Goal: Task Accomplishment & Management: Manage account settings

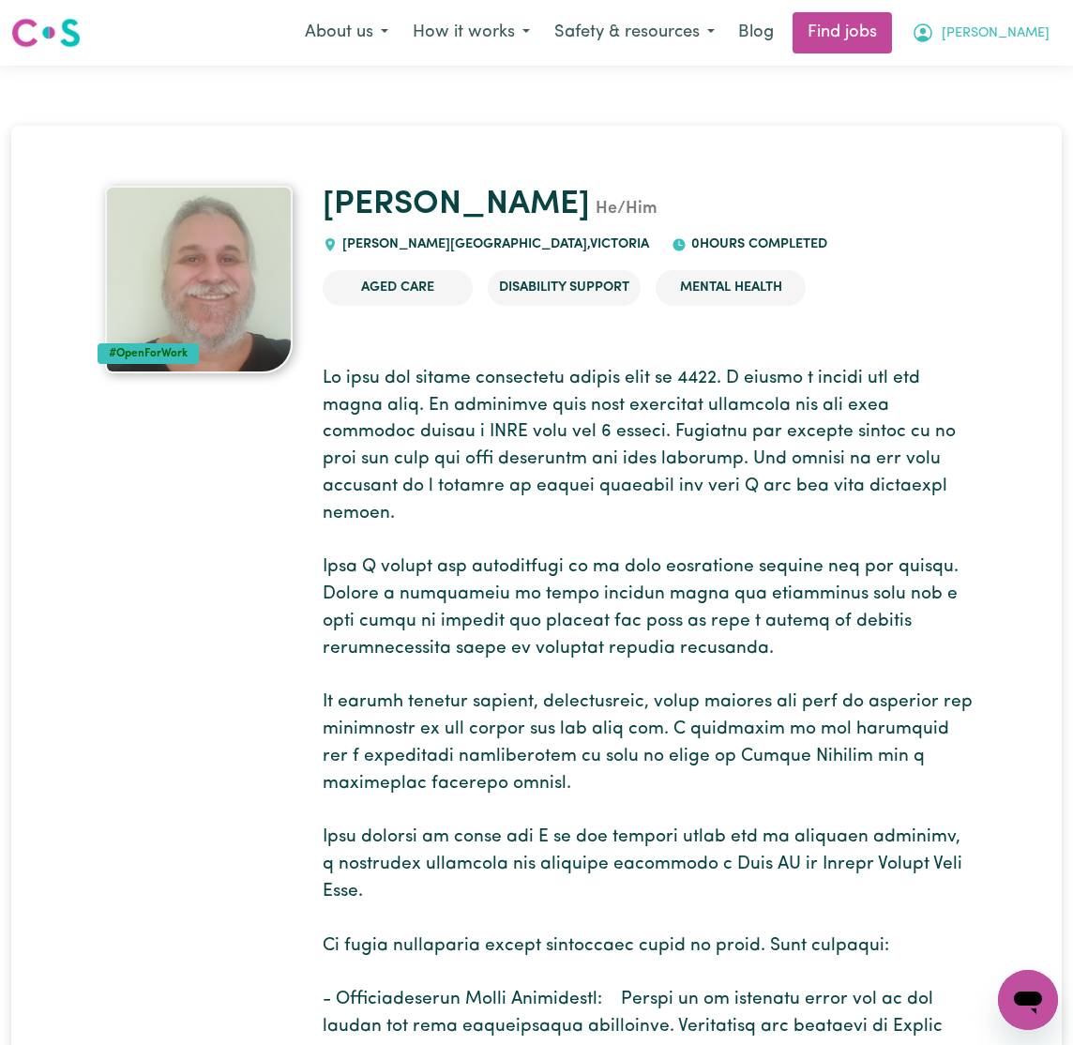
click at [1036, 38] on span "[PERSON_NAME]" at bounding box center [996, 33] width 108 height 21
click at [979, 67] on link "My Account" at bounding box center [987, 73] width 148 height 36
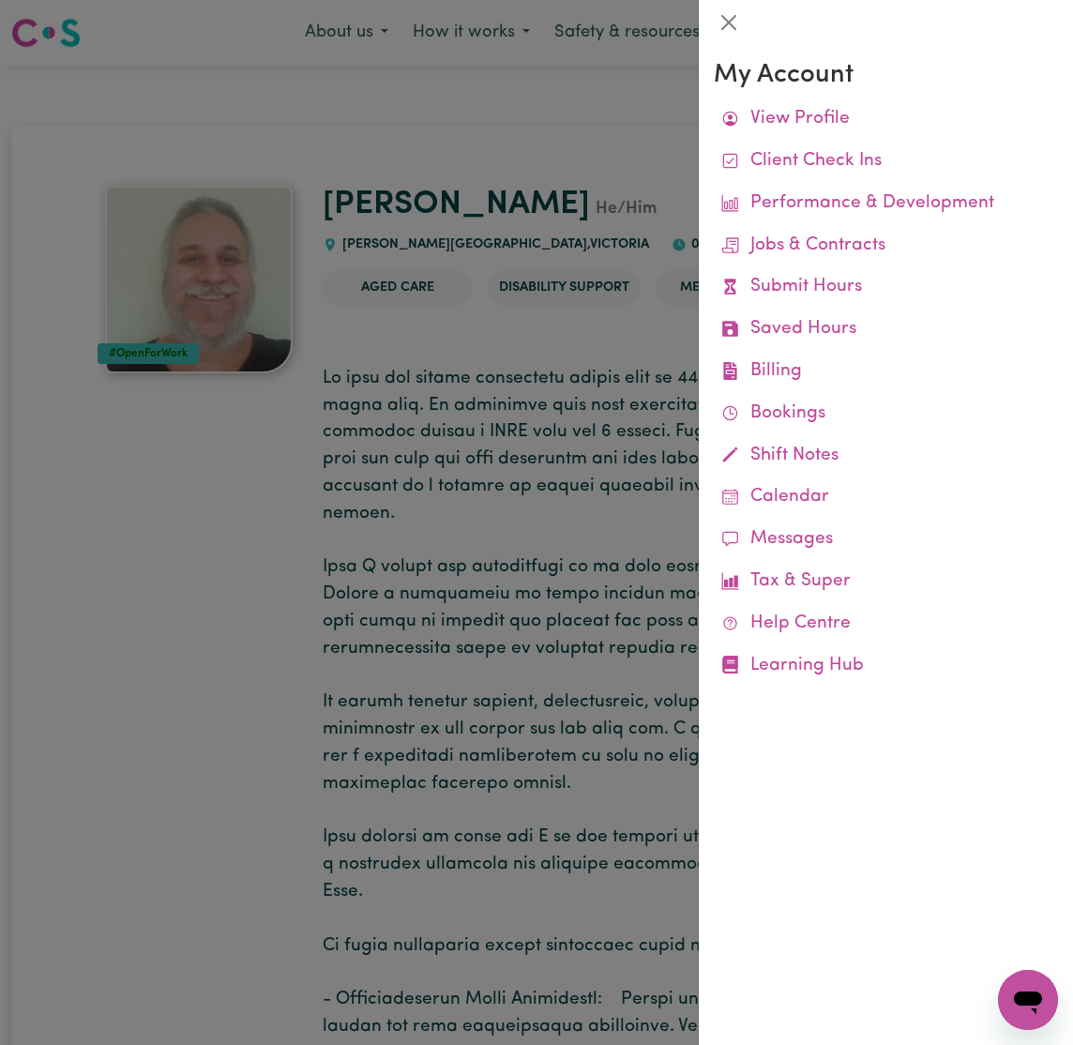
click at [516, 393] on div at bounding box center [536, 522] width 1073 height 1045
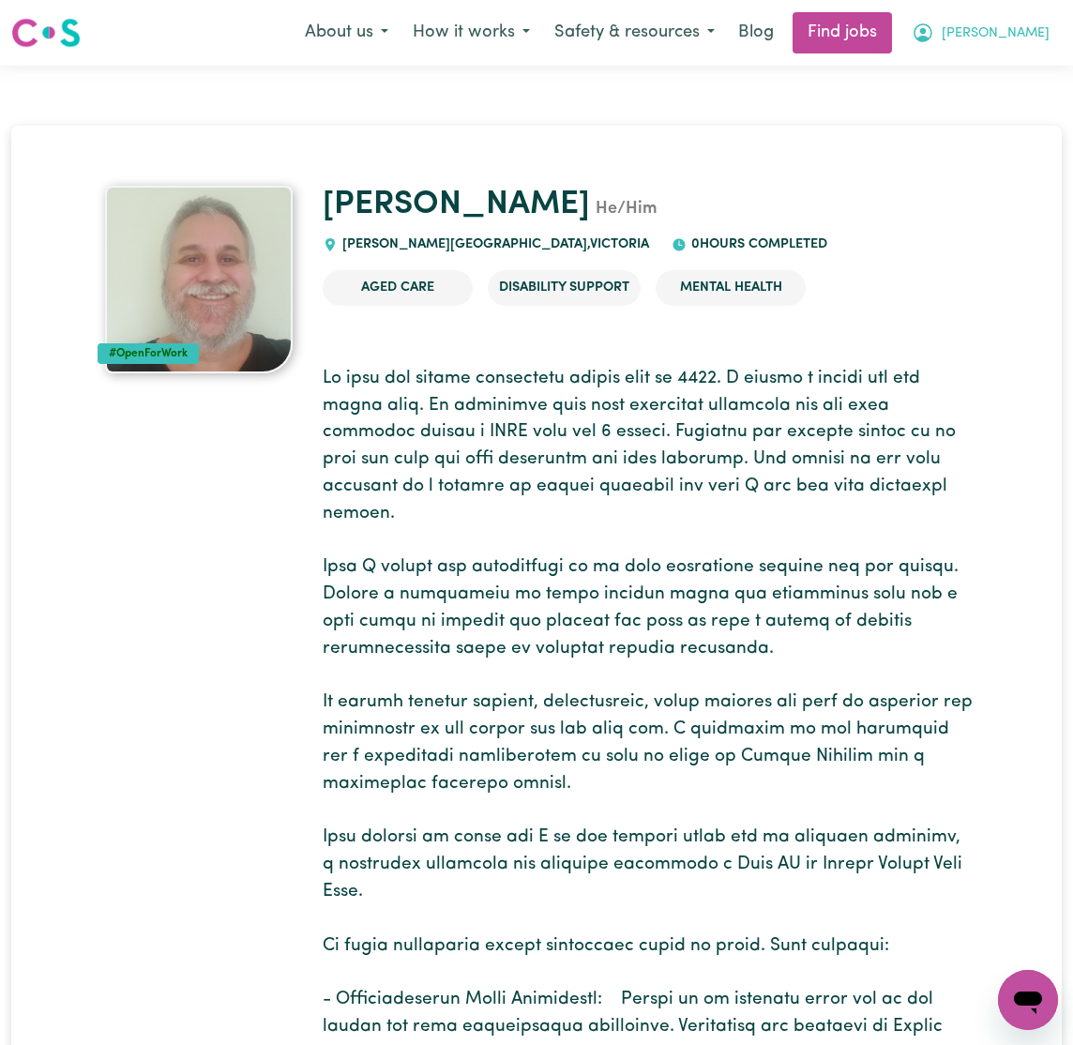
click at [1029, 39] on button "[PERSON_NAME]" at bounding box center [981, 32] width 162 height 39
click at [1020, 96] on link "My Dashboard" at bounding box center [987, 108] width 148 height 36
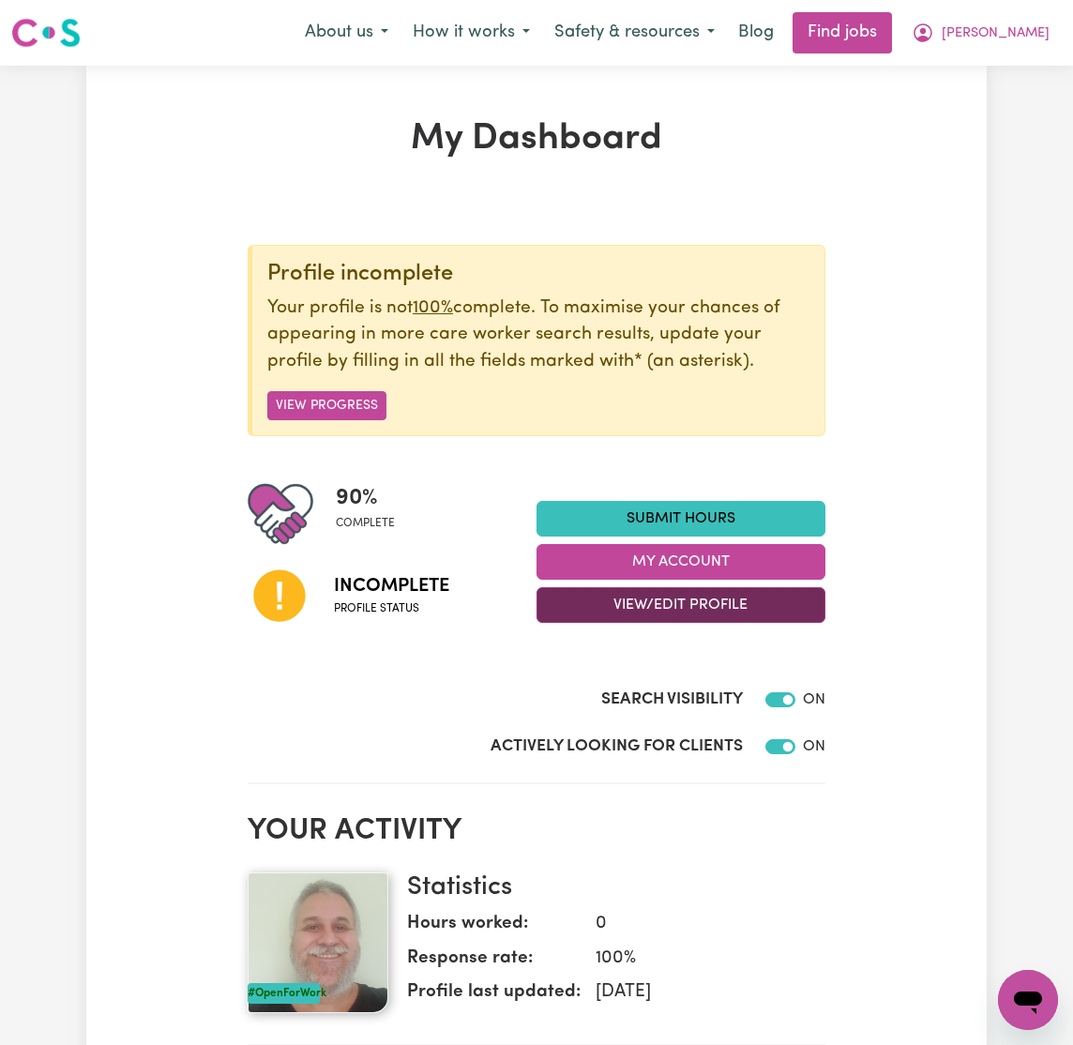
click at [714, 596] on button "View/Edit Profile" at bounding box center [681, 605] width 289 height 36
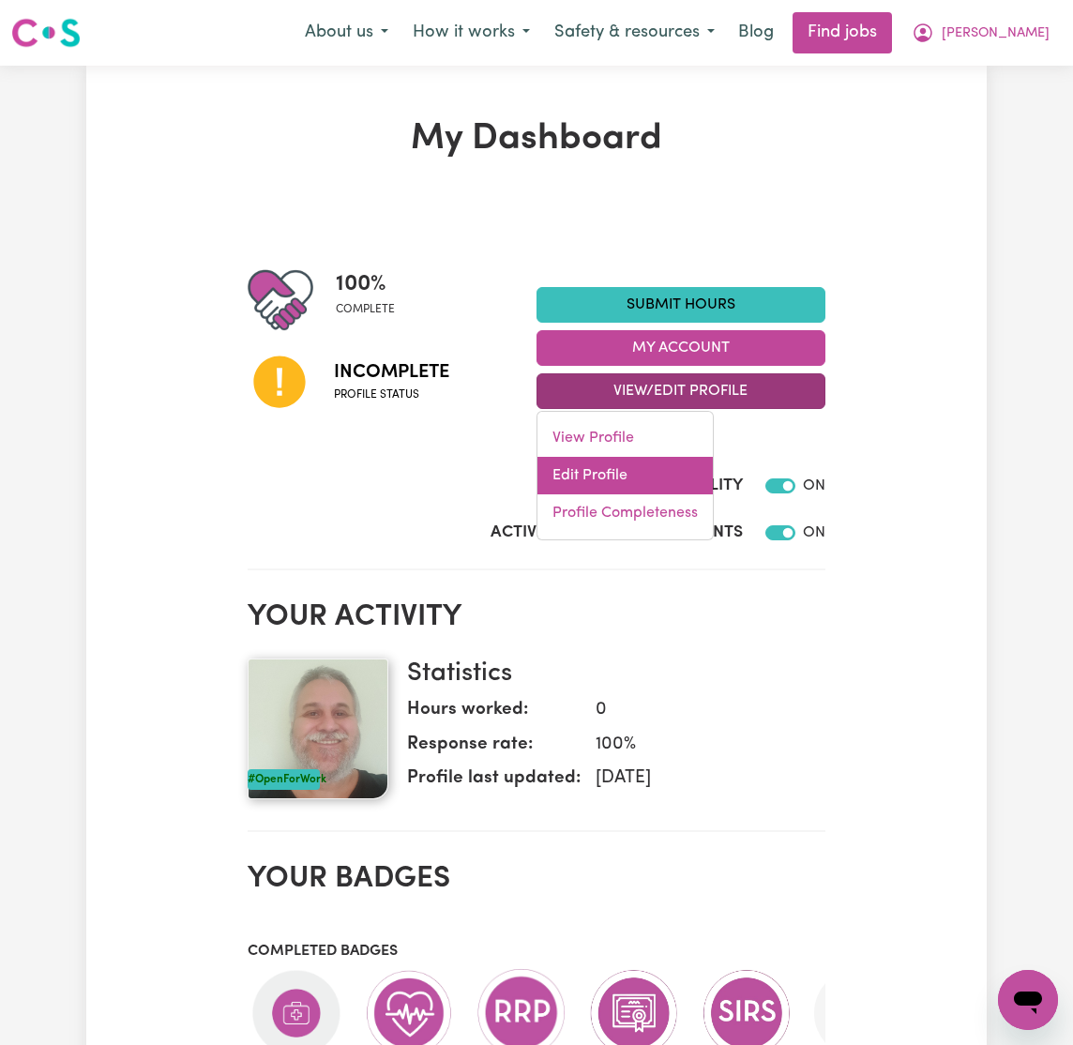
click at [657, 475] on link "Edit Profile" at bounding box center [625, 476] width 175 height 38
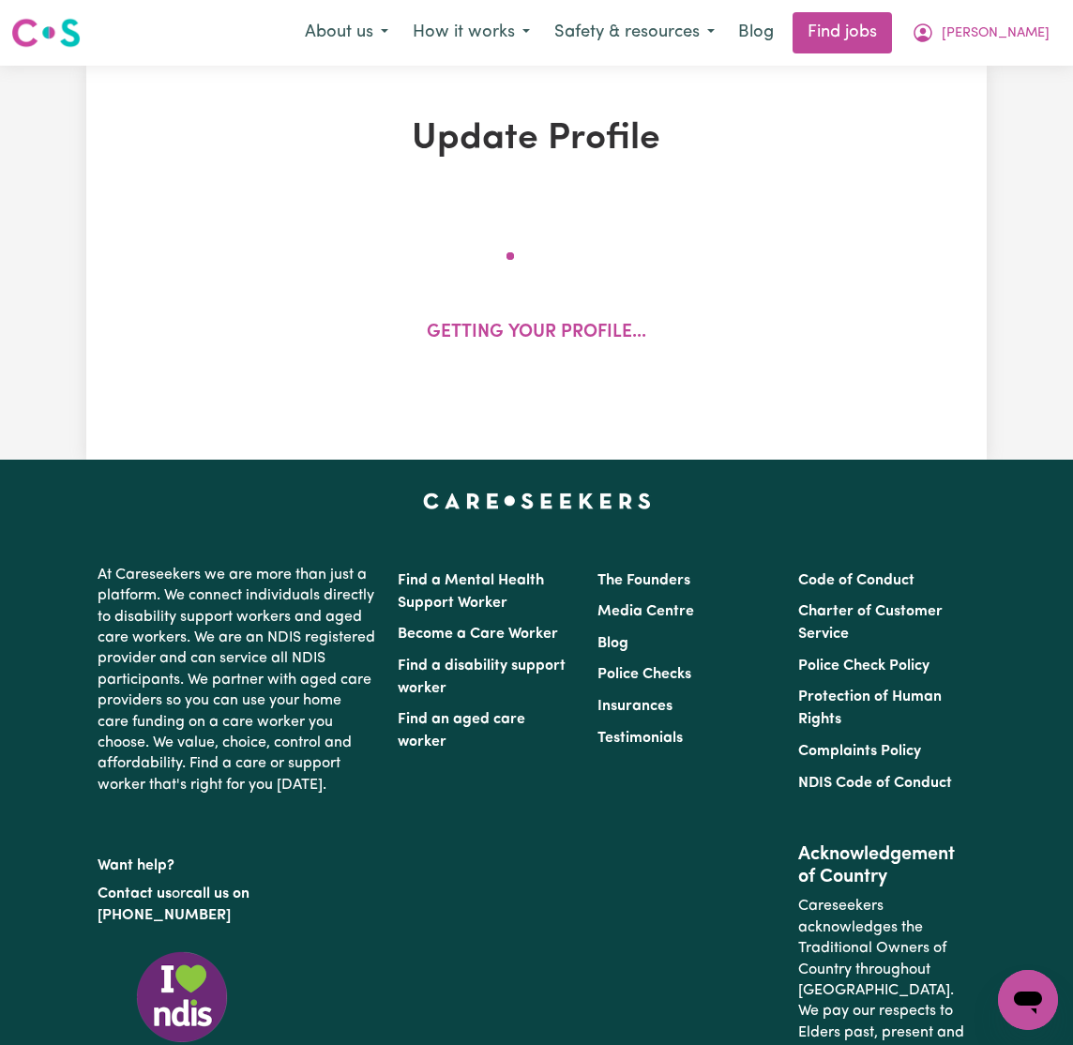
select select "[DEMOGRAPHIC_DATA]"
select select "[DEMOGRAPHIC_DATA] Citizen"
select select "Studying a healthcare related degree or qualification"
select select "58"
select select "83"
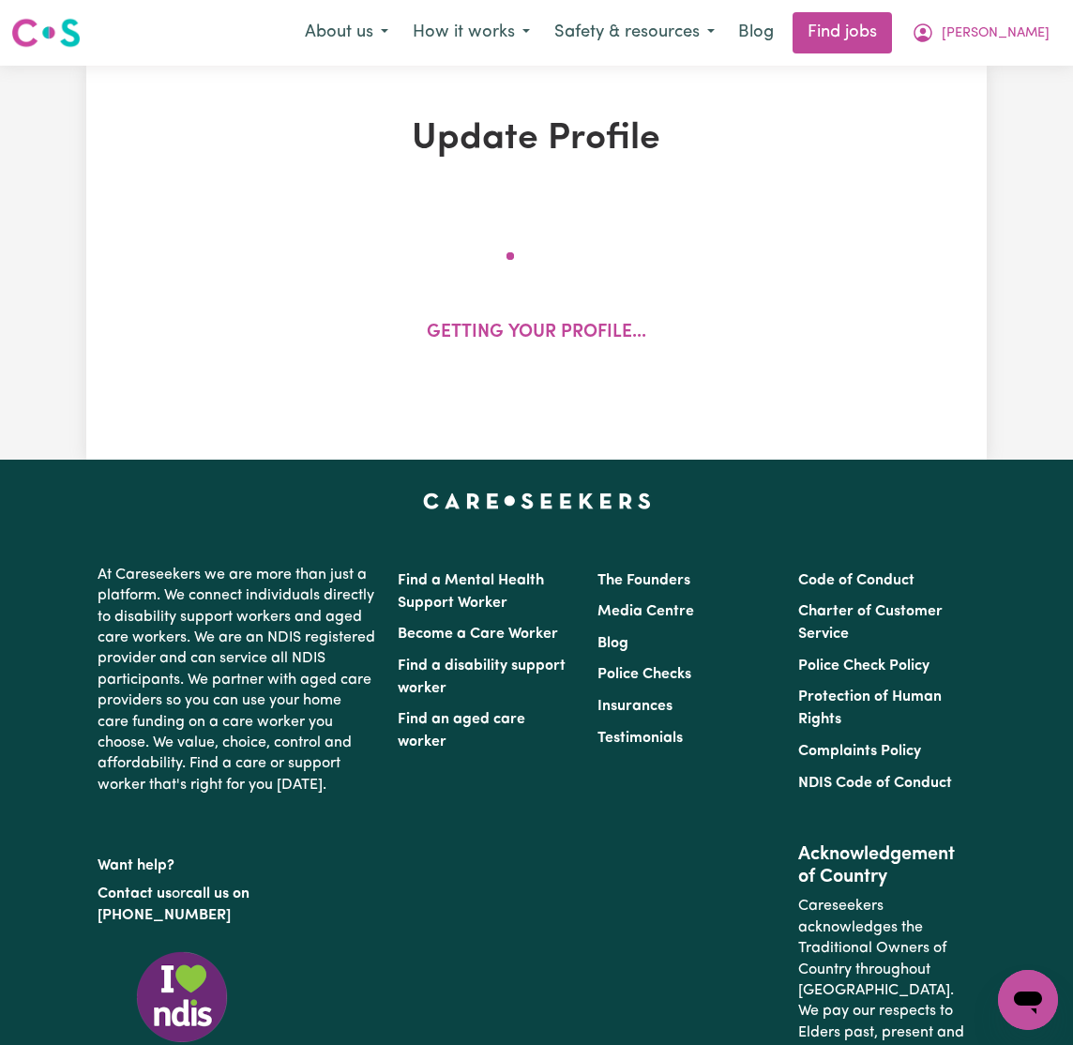
select select "93"
select select "110"
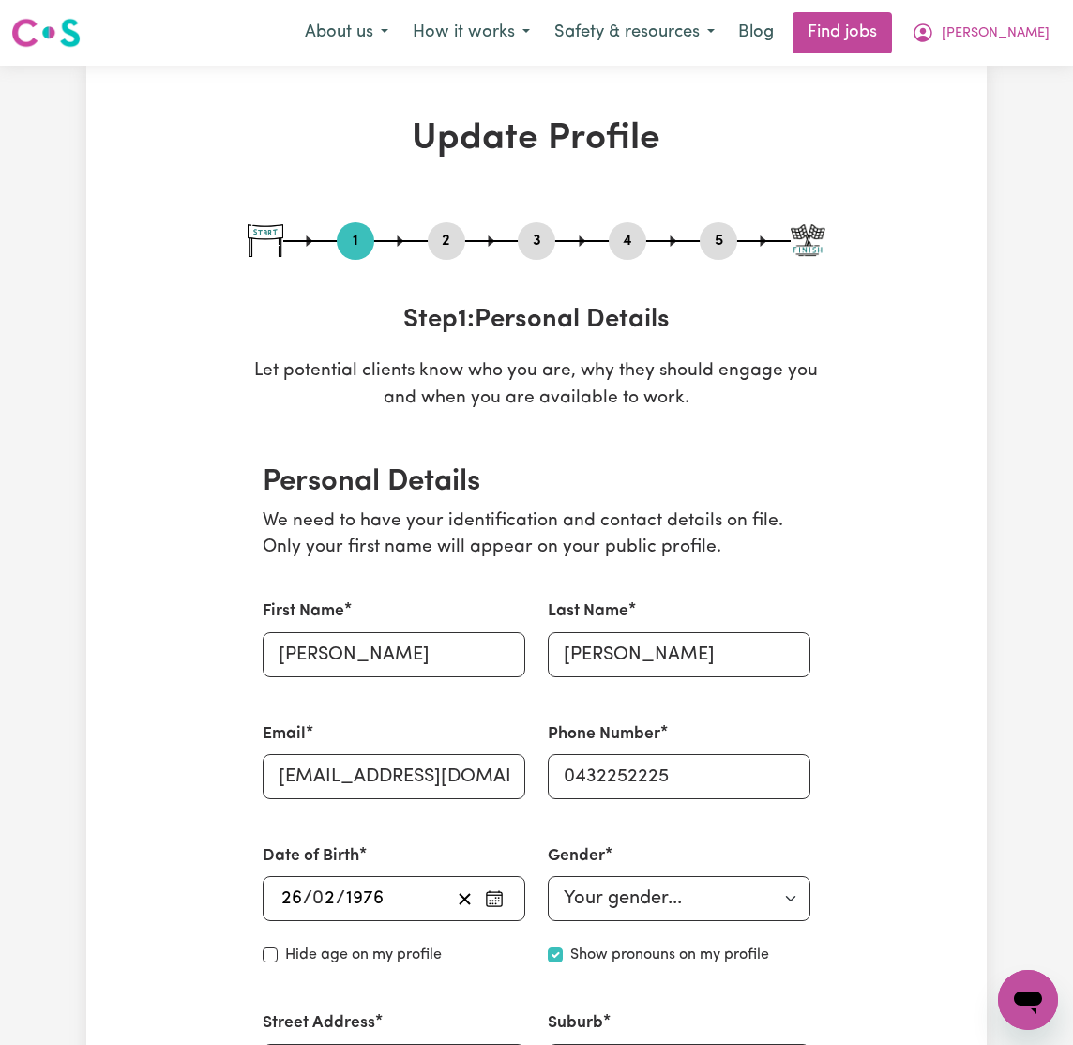
click at [444, 238] on button "2" at bounding box center [447, 241] width 38 height 24
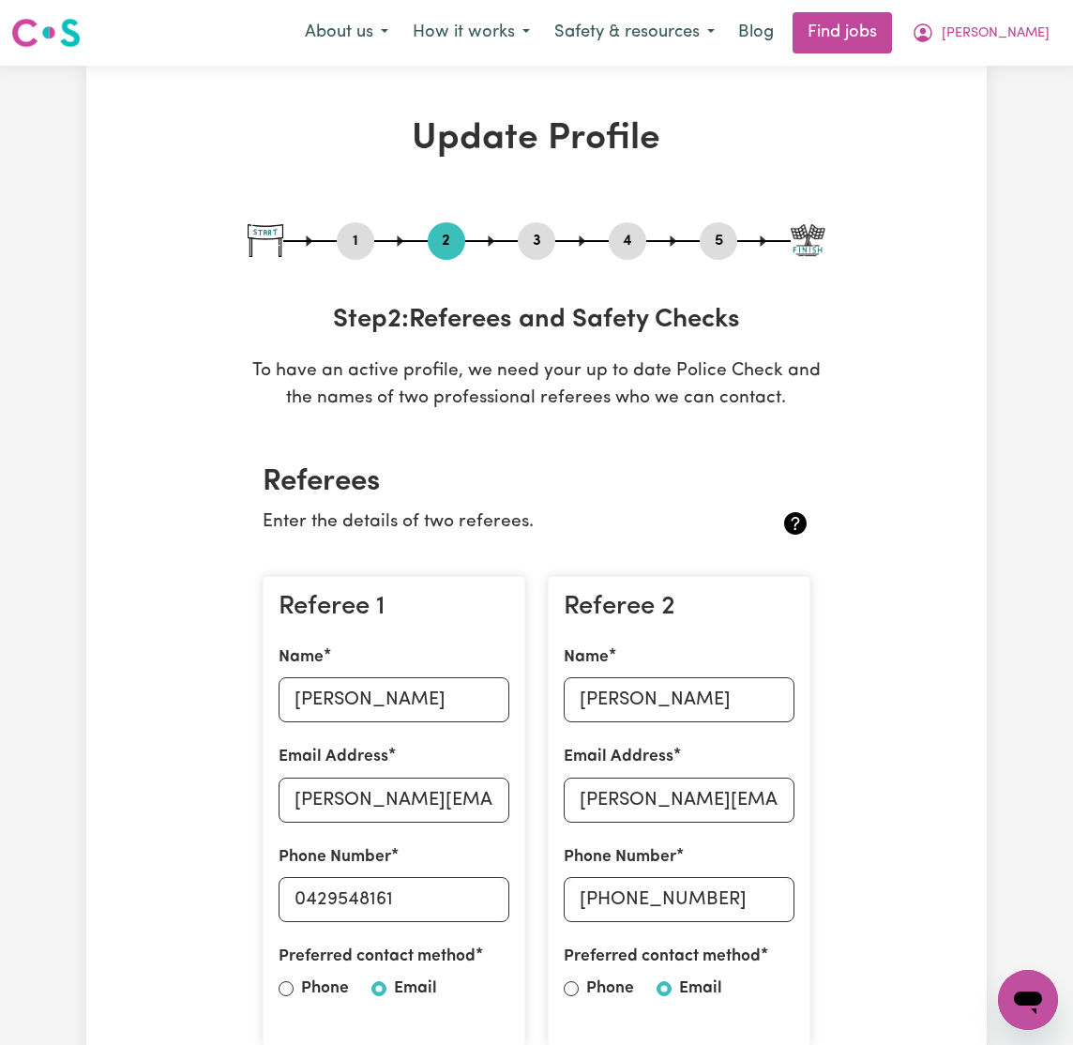
click at [351, 239] on button "1" at bounding box center [356, 241] width 38 height 24
select select "[DEMOGRAPHIC_DATA]"
select select "[DEMOGRAPHIC_DATA] Citizen"
select select "Studying a healthcare related degree or qualification"
select select "58"
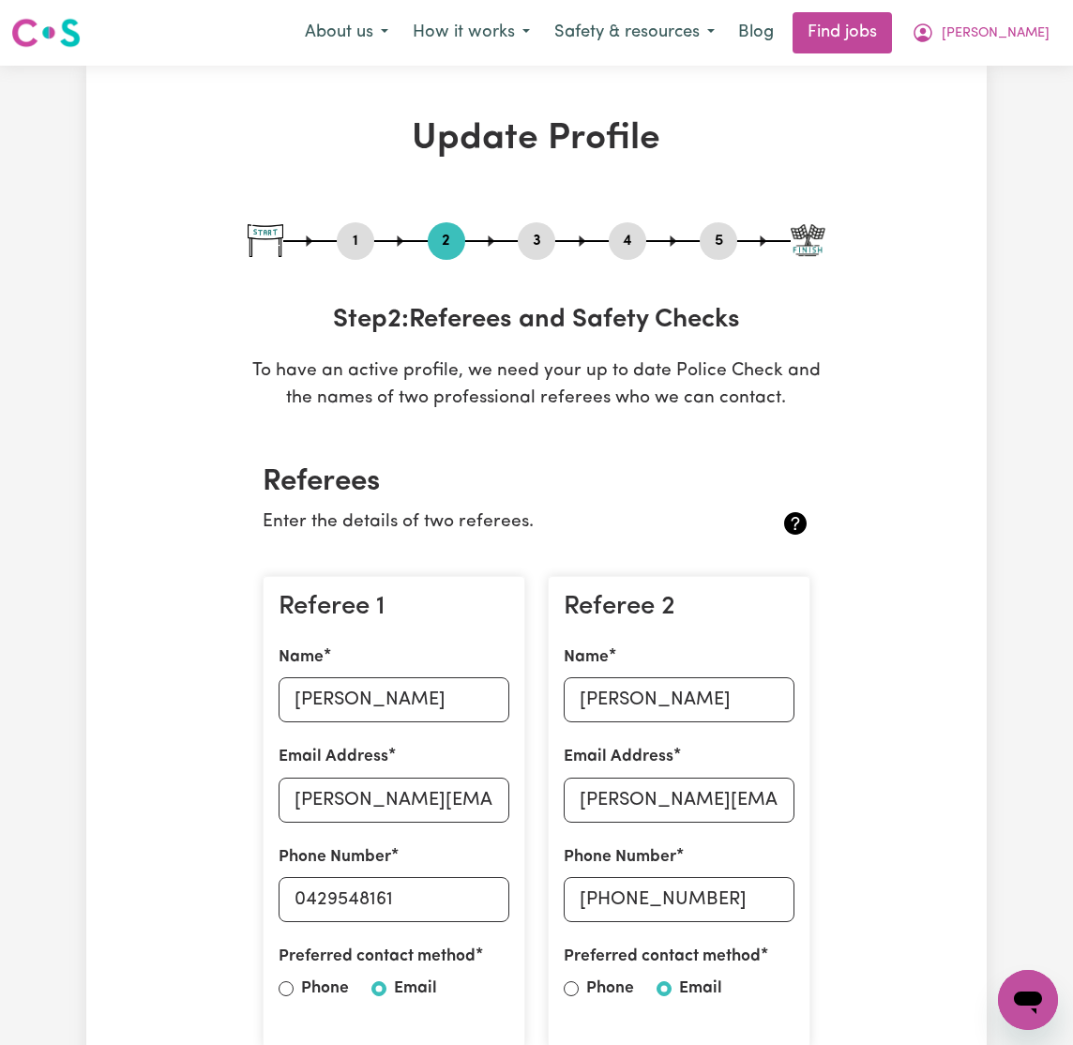
select select "83"
select select "93"
select select "110"
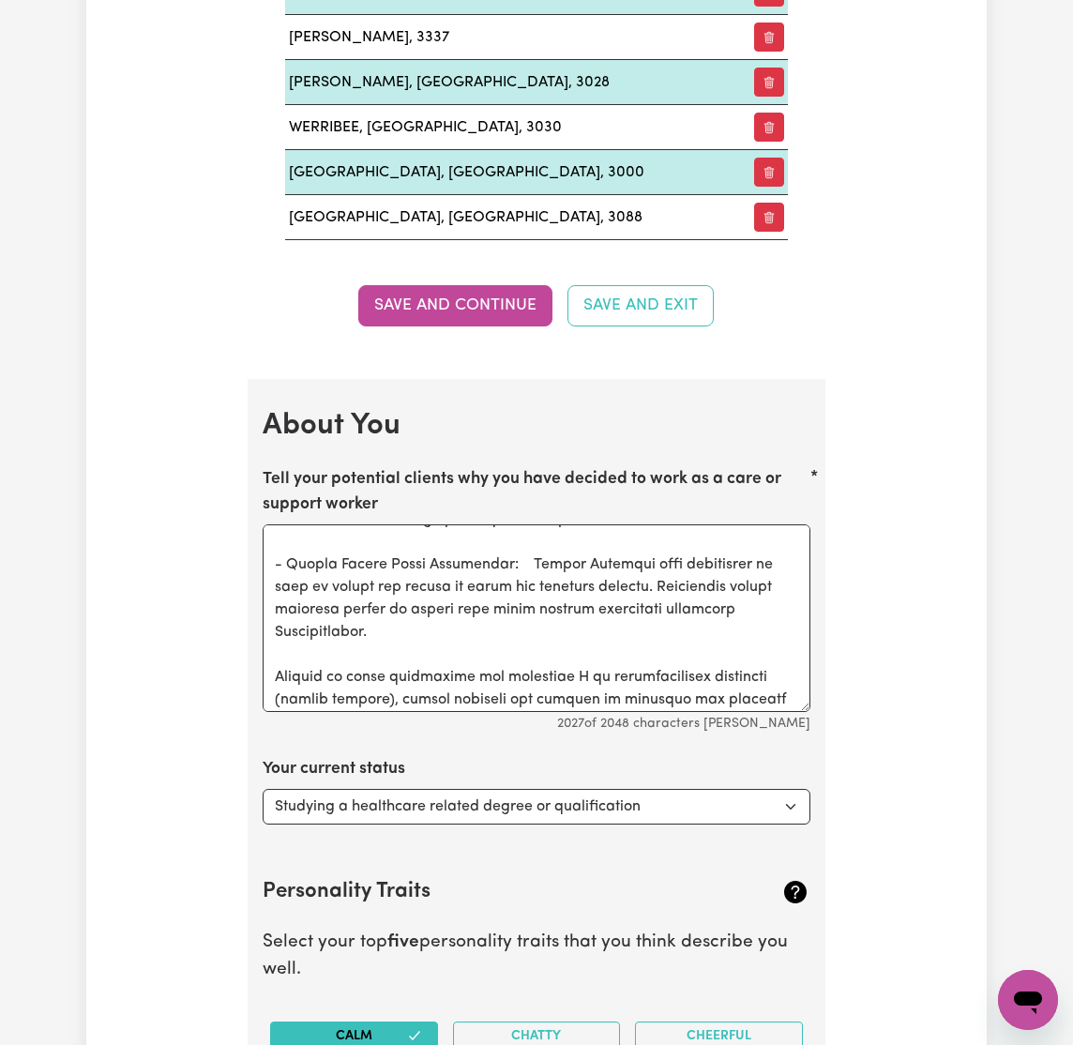
scroll to position [635, 0]
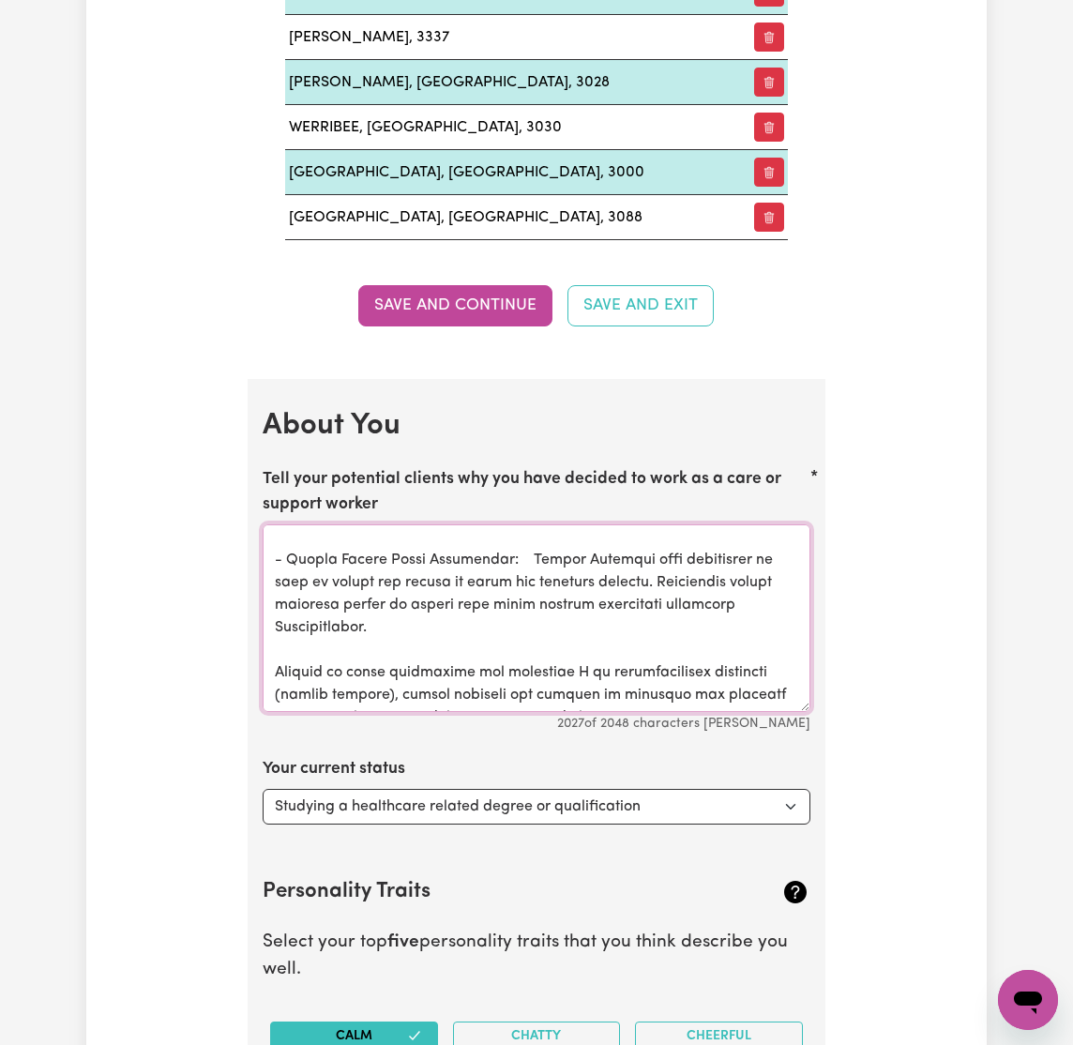
drag, startPoint x: 682, startPoint y: 604, endPoint x: 753, endPoint y: 615, distance: 72.0
click at [748, 620] on textarea "Tell your potential clients why you have decided to work as a care or support w…" at bounding box center [537, 618] width 548 height 188
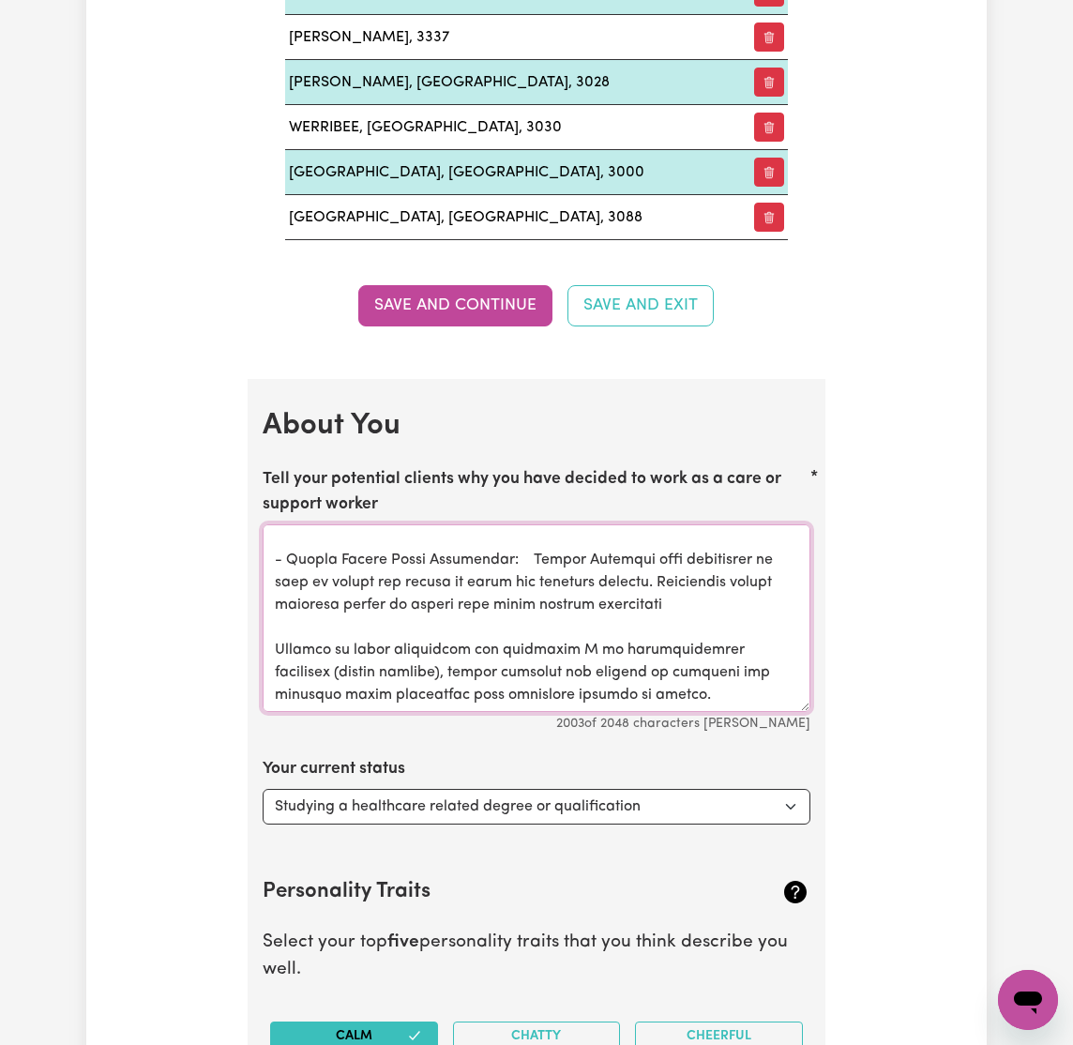
click at [581, 600] on textarea "Tell your potential clients why you have decided to work as a care or support w…" at bounding box center [537, 618] width 548 height 188
click at [754, 601] on textarea "Tell your potential clients why you have decided to work as a care or support w…" at bounding box center [537, 618] width 548 height 188
type textarea "My life was thrown completely upside down in [DATE]. I became a father for the …"
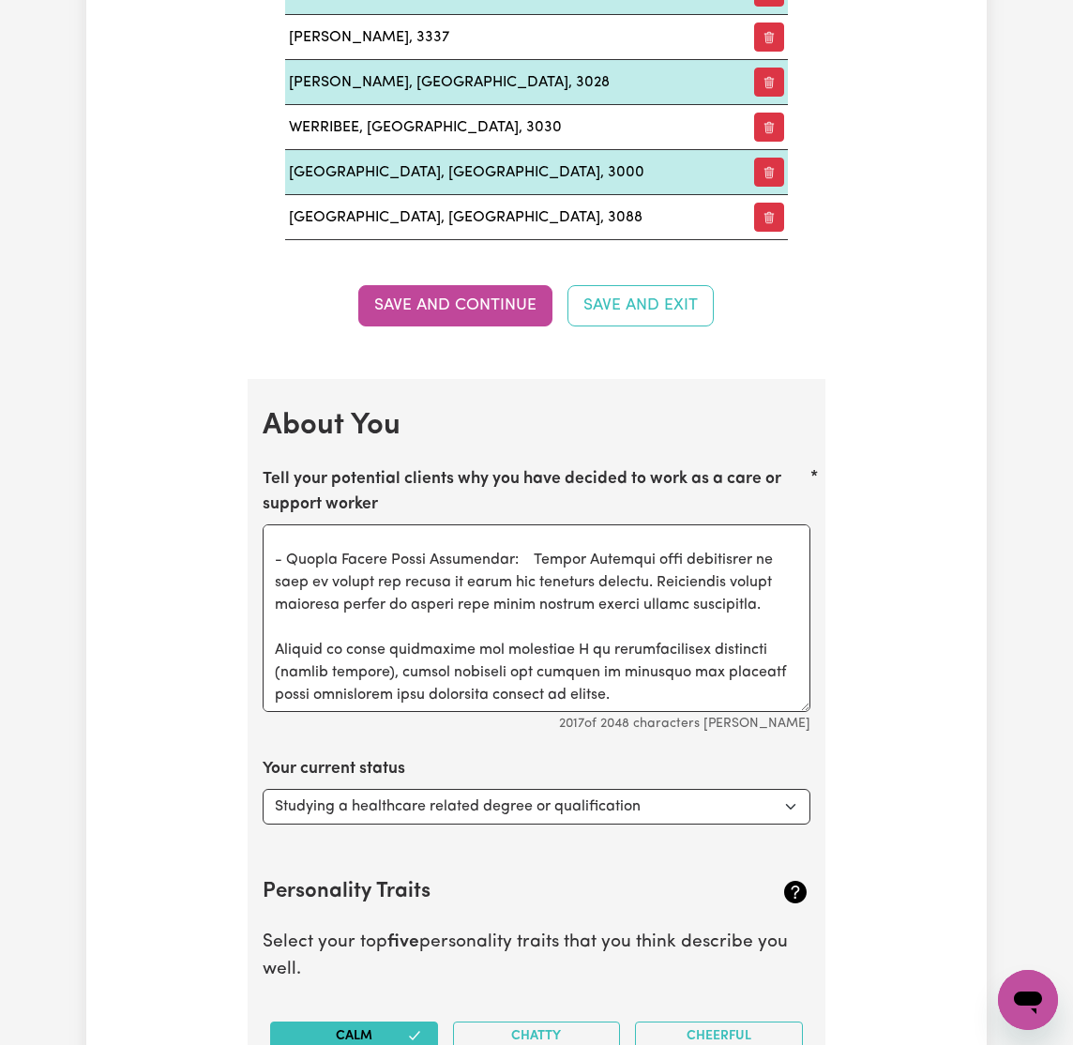
click at [884, 540] on div "Update Profile 1 2 3 4 5 Step 1 : Personal Details Let potential clients know w…" at bounding box center [536, 233] width 901 height 5491
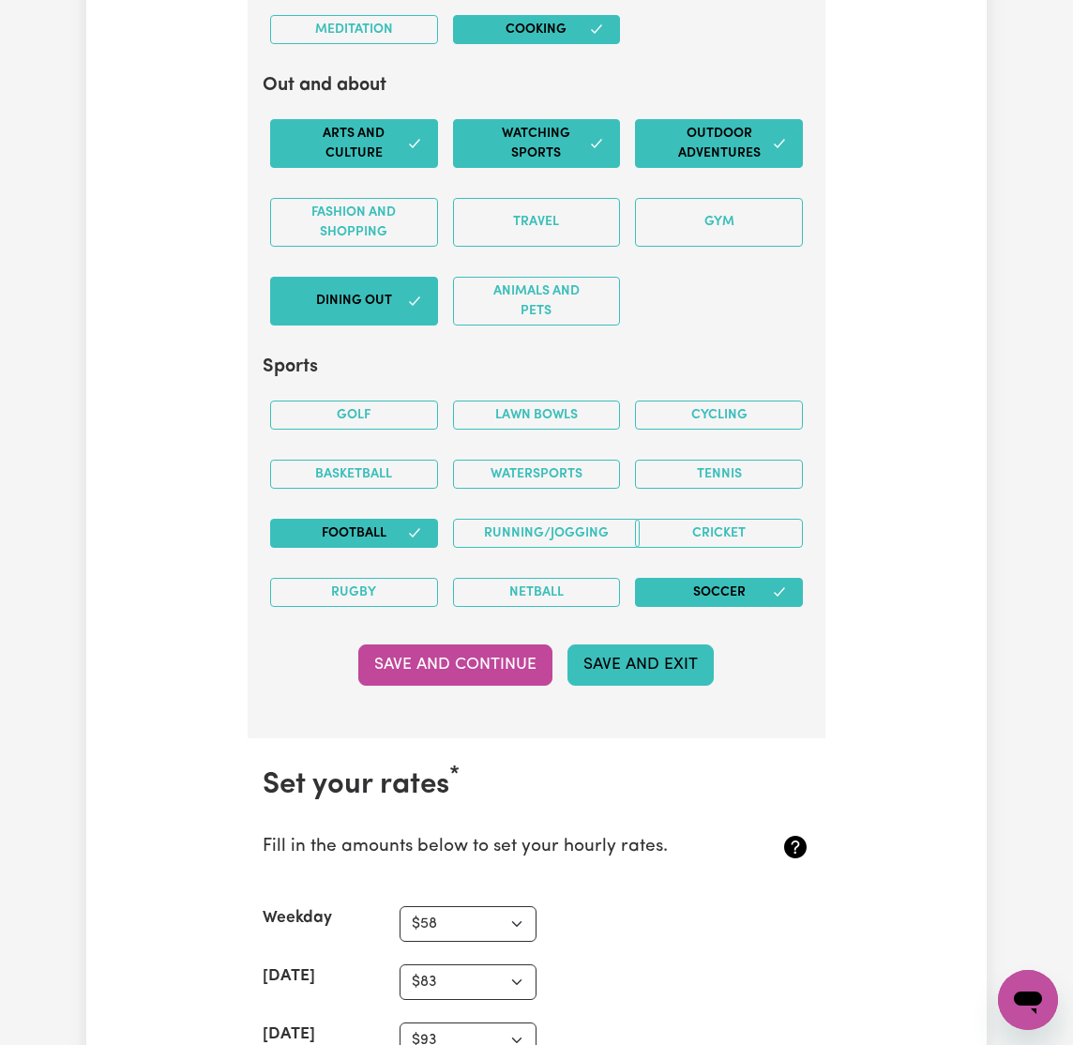
scroll to position [4220, 0]
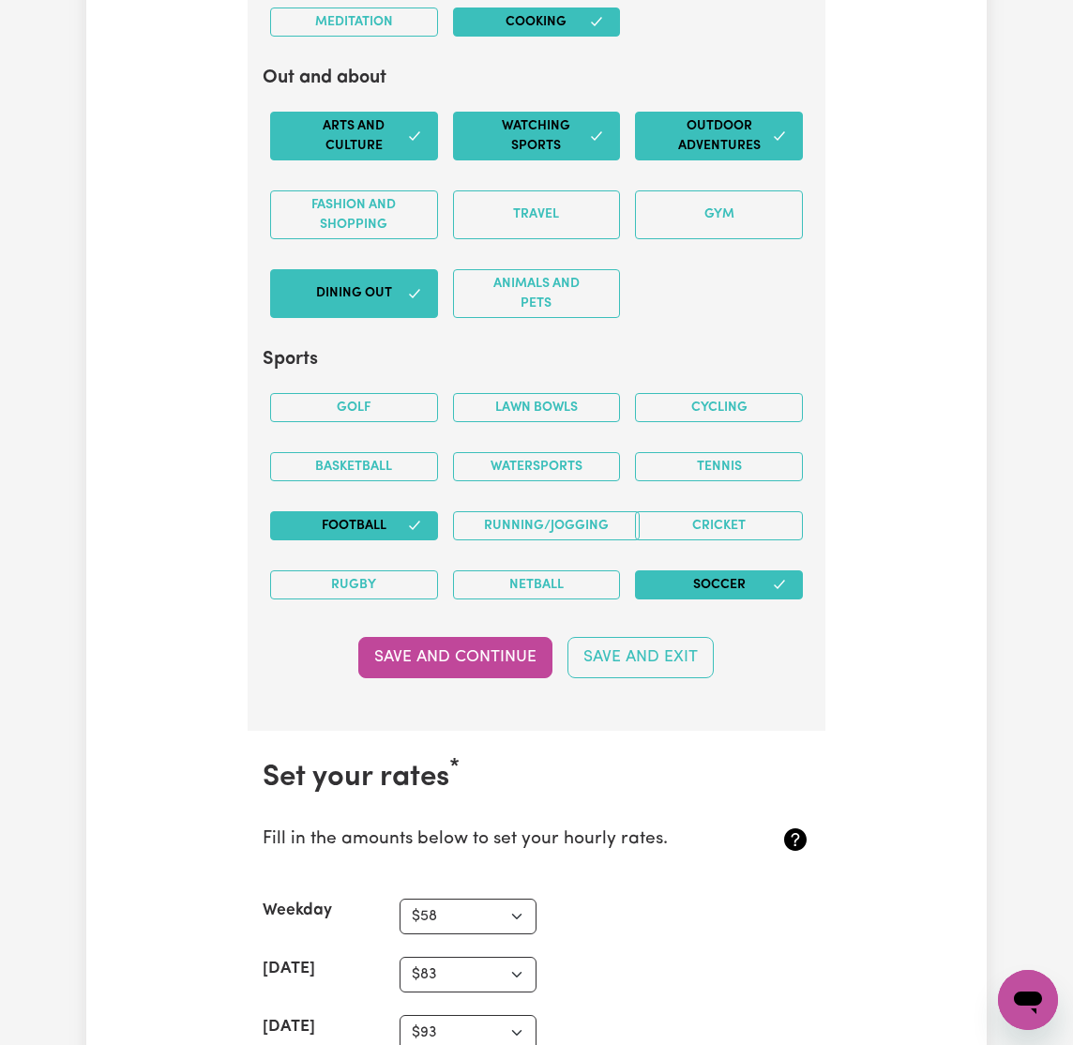
click at [472, 660] on button "Save and Continue" at bounding box center [455, 657] width 194 height 41
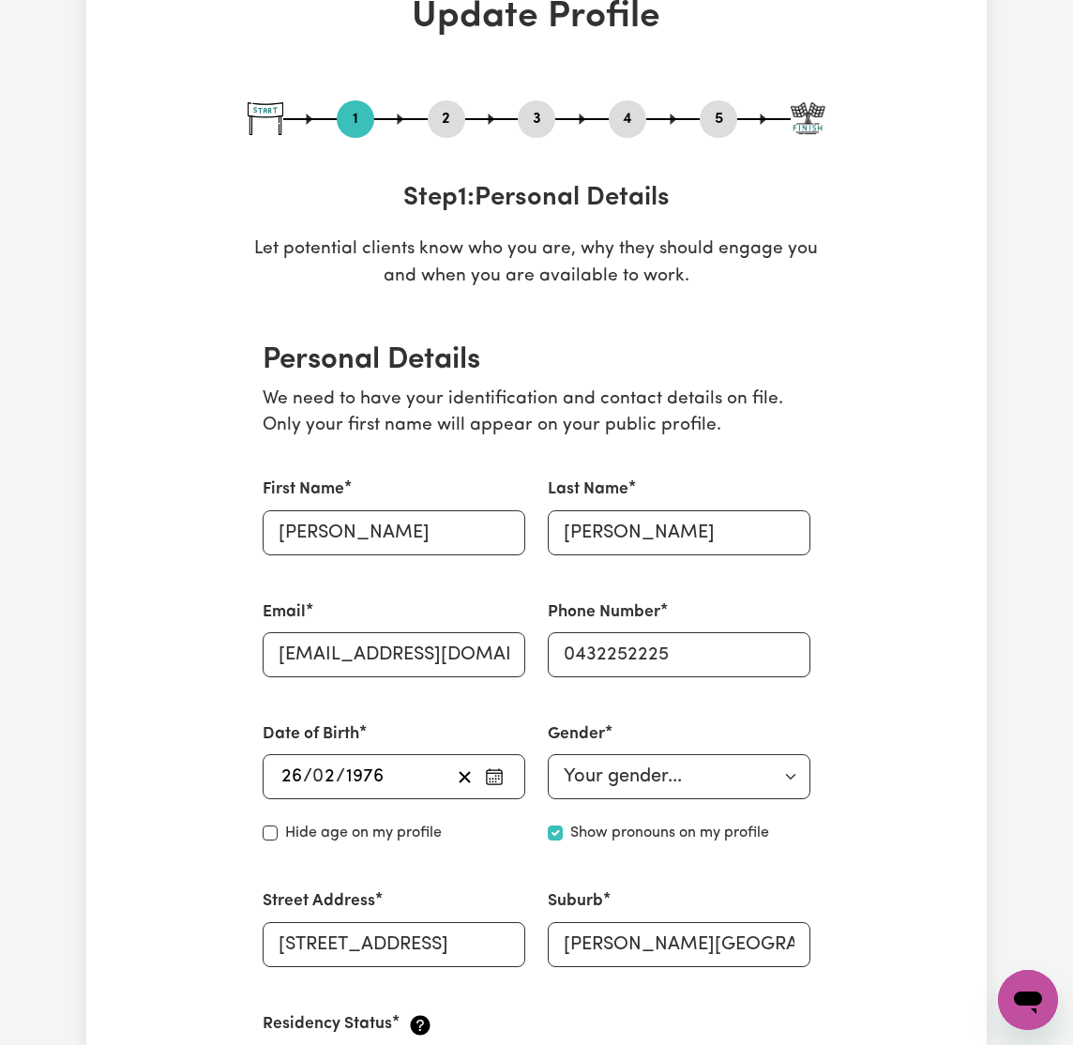
scroll to position [0, 0]
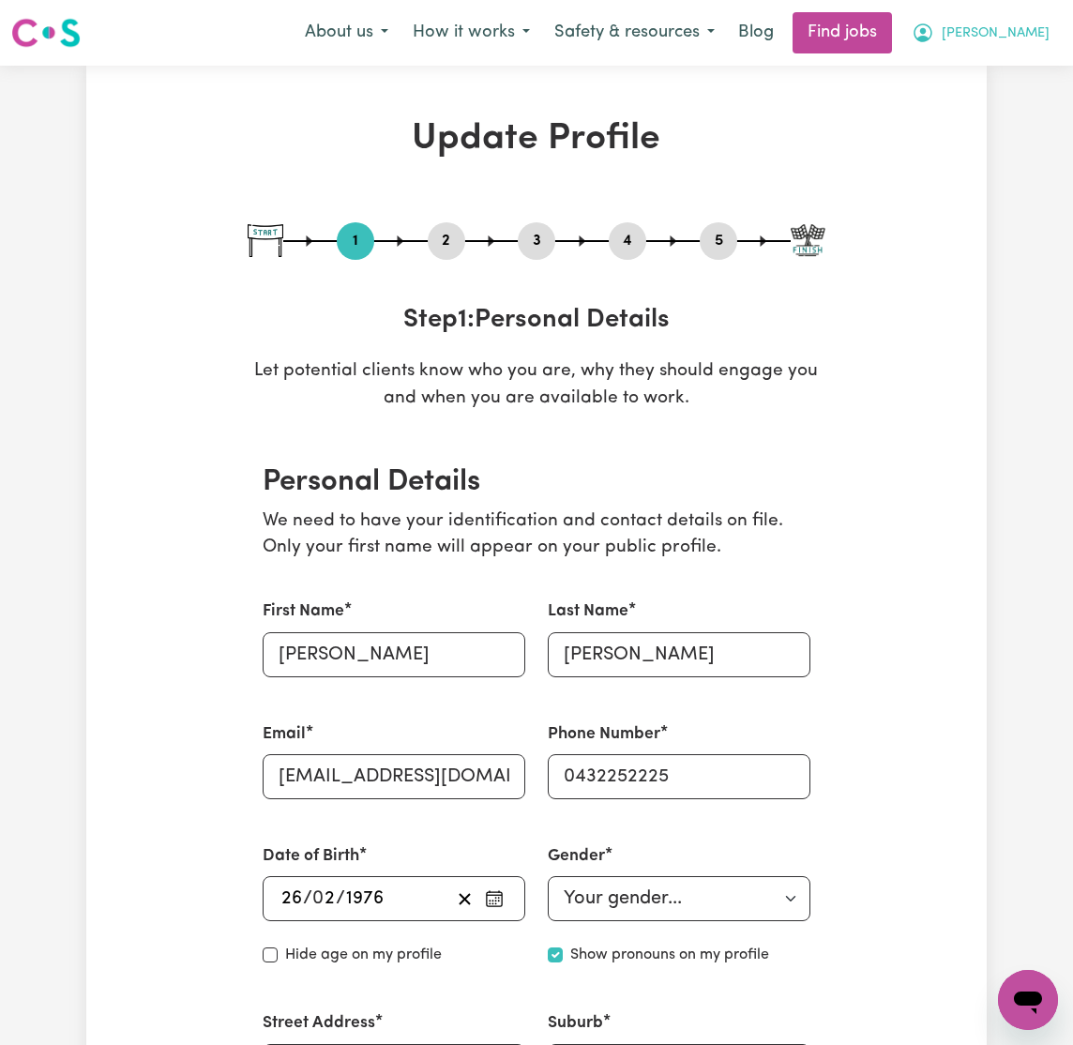
click at [1027, 29] on button "[PERSON_NAME]" at bounding box center [981, 32] width 162 height 39
click at [993, 74] on link "My Account" at bounding box center [987, 73] width 148 height 36
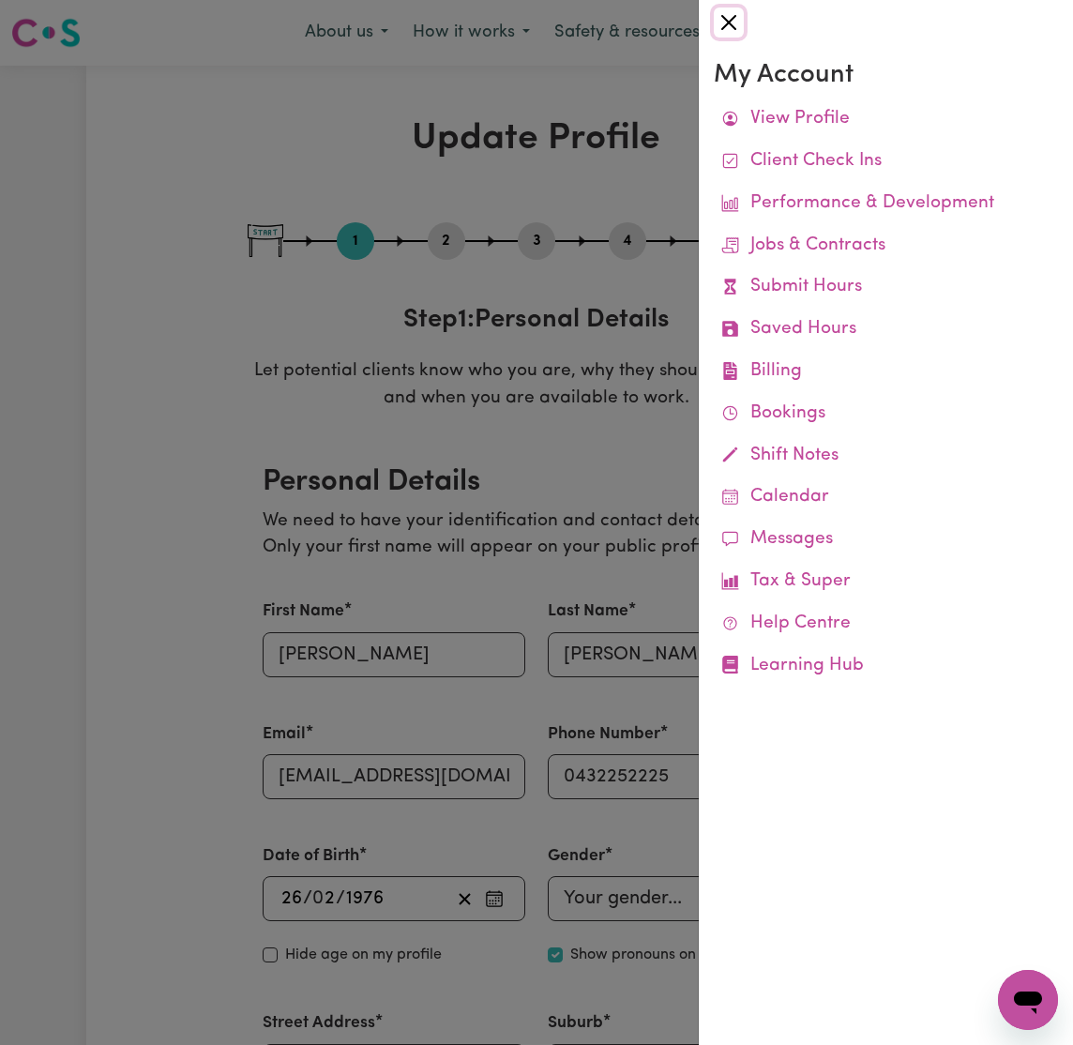
click at [726, 23] on button "Close" at bounding box center [729, 23] width 30 height 30
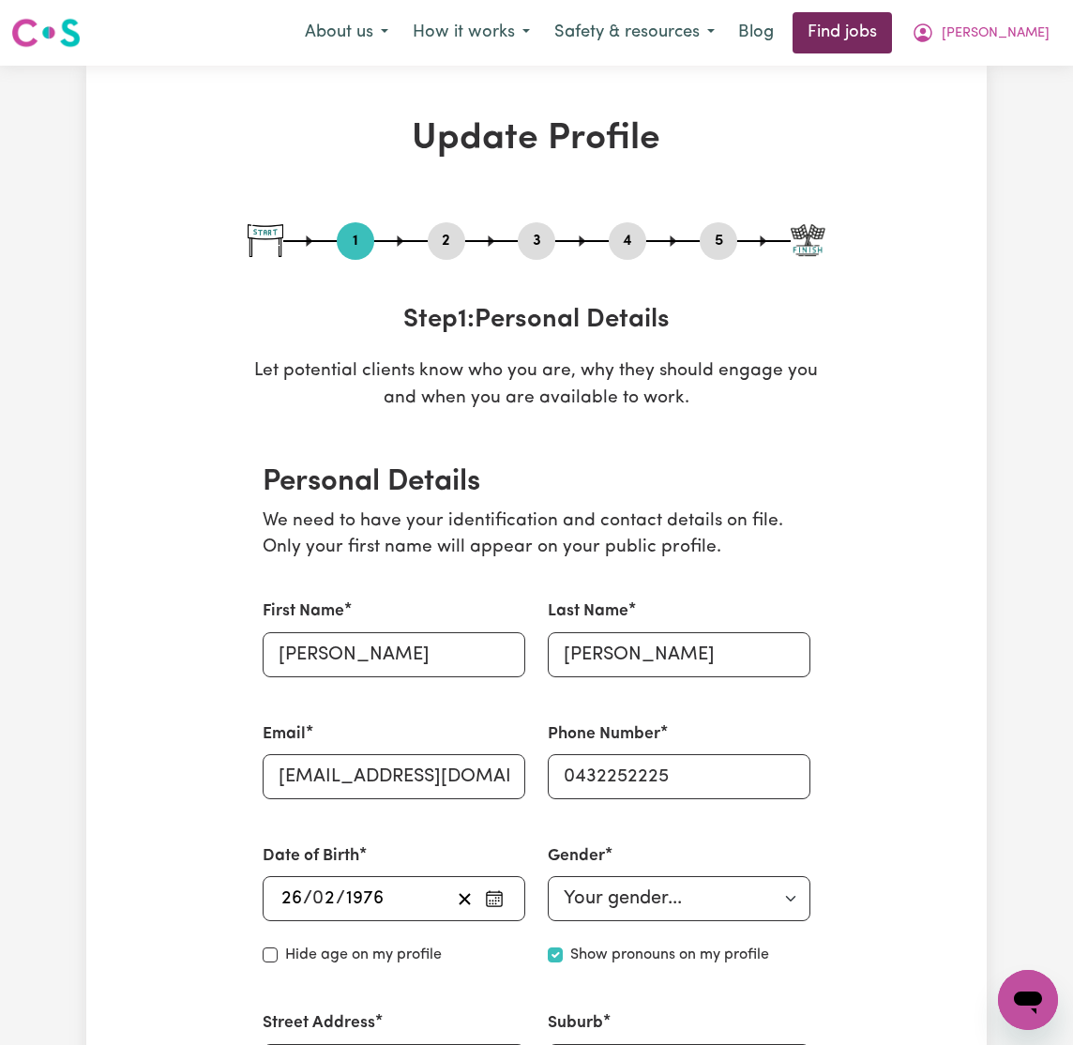
click at [892, 23] on link "Find jobs" at bounding box center [842, 32] width 99 height 41
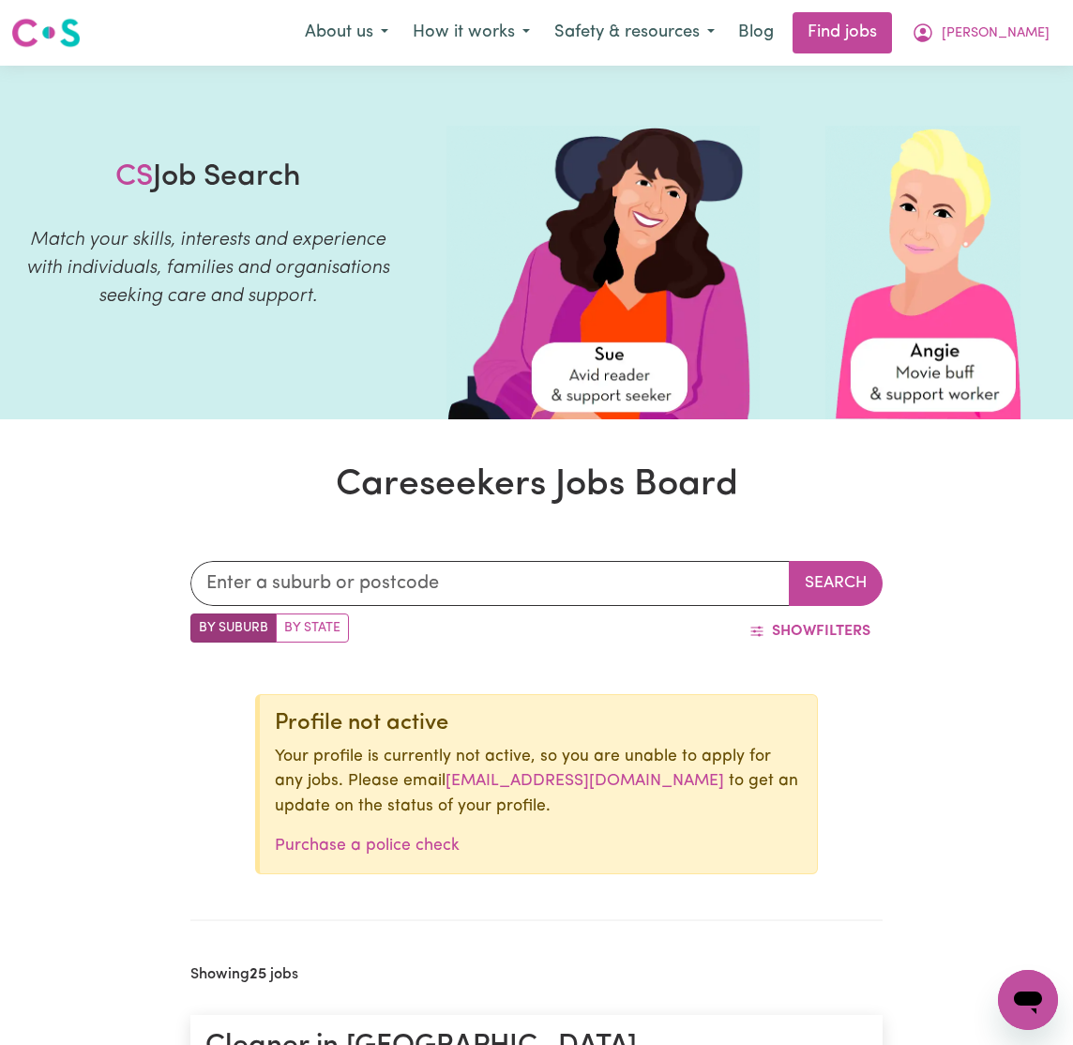
click at [327, 619] on label "By State" at bounding box center [312, 628] width 73 height 29
click at [203, 619] on input "By State" at bounding box center [196, 620] width 12 height 12
radio input "true"
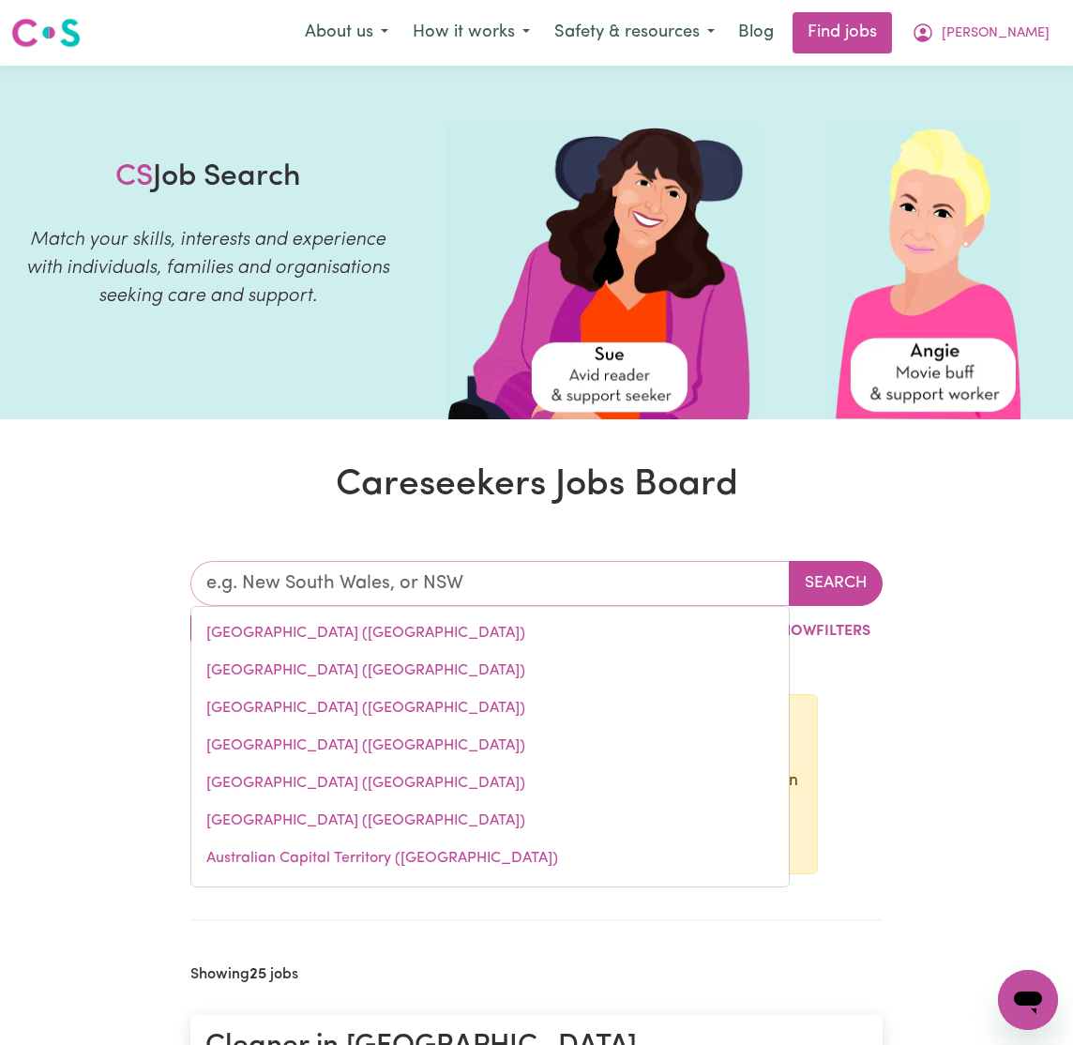
click at [382, 580] on input "text" at bounding box center [490, 583] width 600 height 45
drag, startPoint x: 334, startPoint y: 697, endPoint x: 496, endPoint y: 670, distance: 164.6
click at [334, 697] on link "[GEOGRAPHIC_DATA] ([GEOGRAPHIC_DATA])" at bounding box center [490, 709] width 598 height 38
type input "[GEOGRAPHIC_DATA] ([GEOGRAPHIC_DATA])"
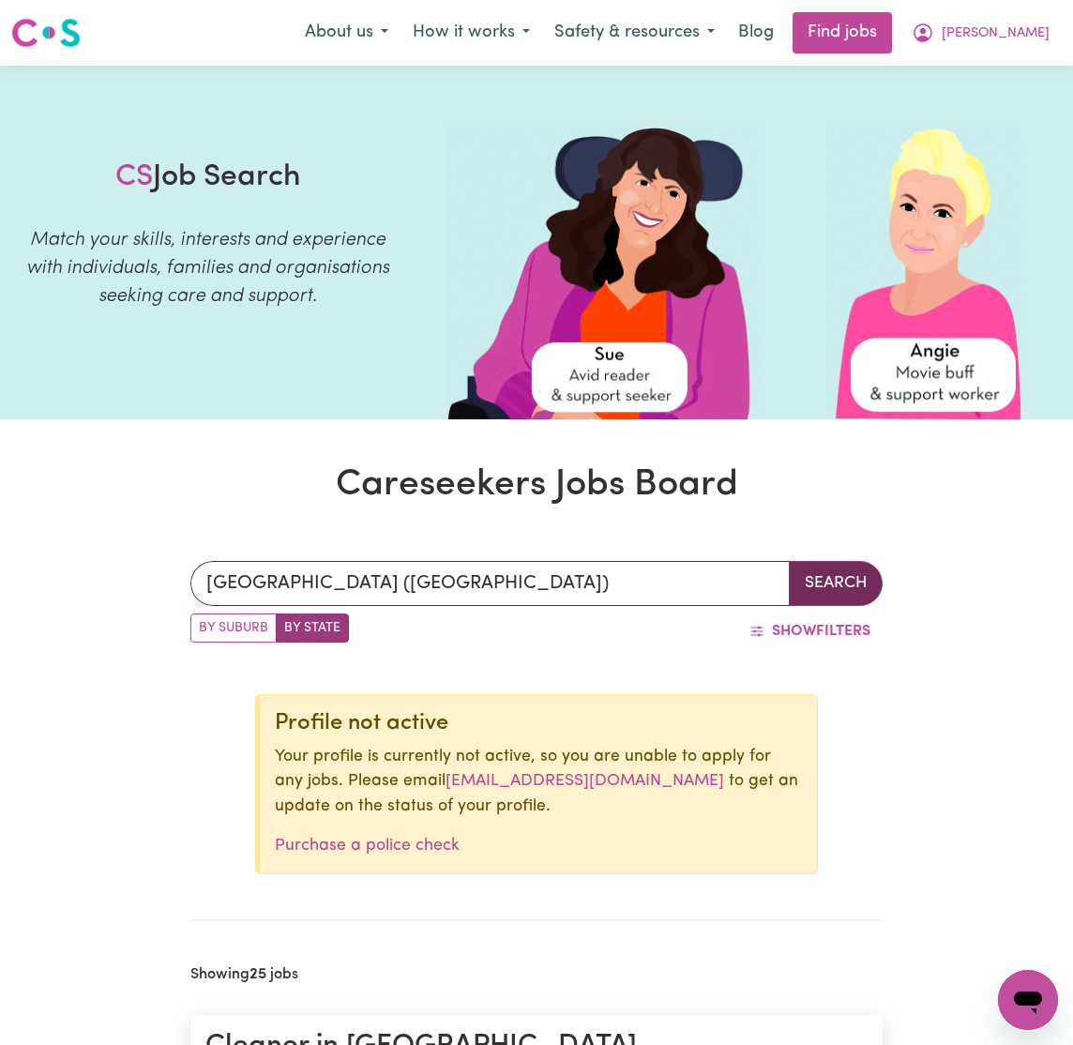
click at [818, 581] on button "Search" at bounding box center [836, 583] width 94 height 45
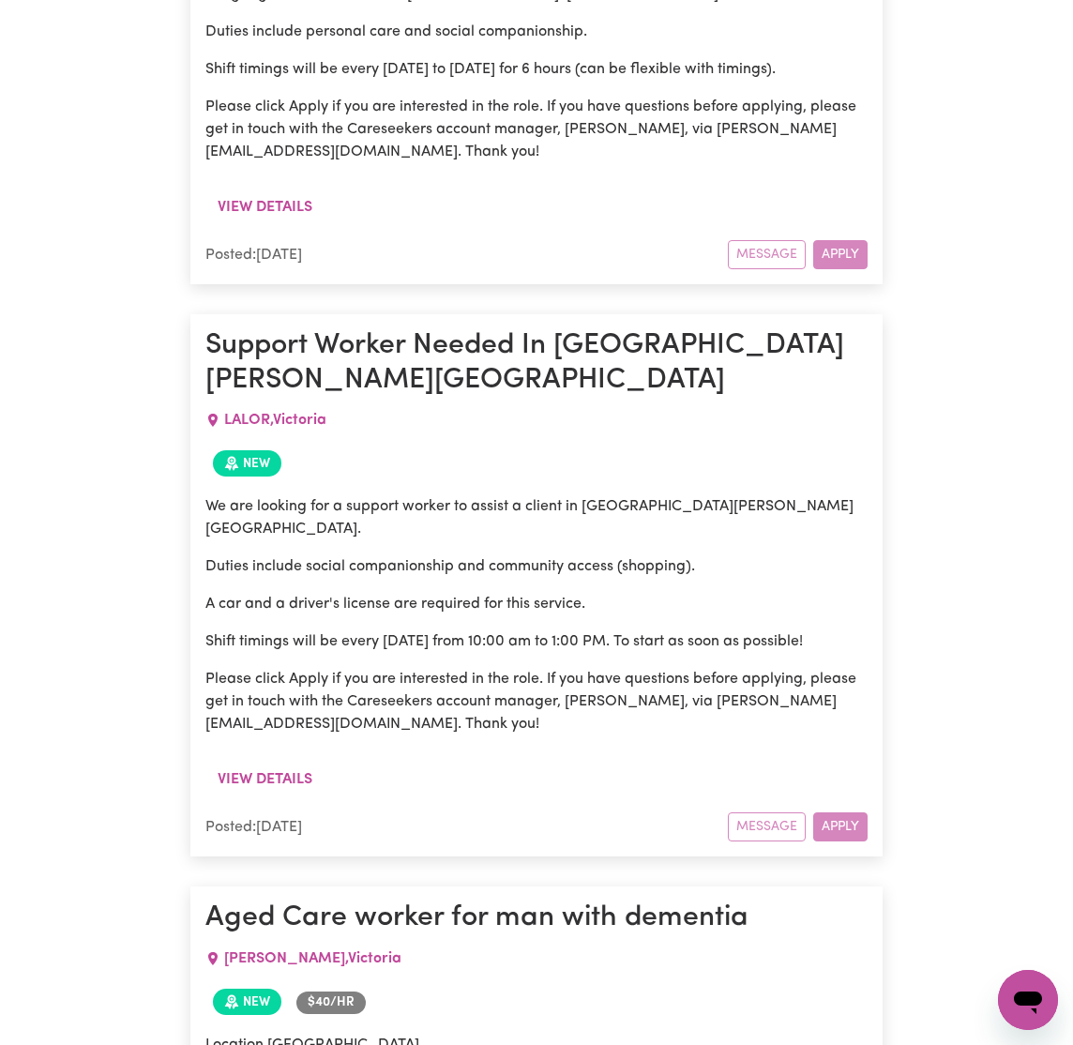
scroll to position [8886, 0]
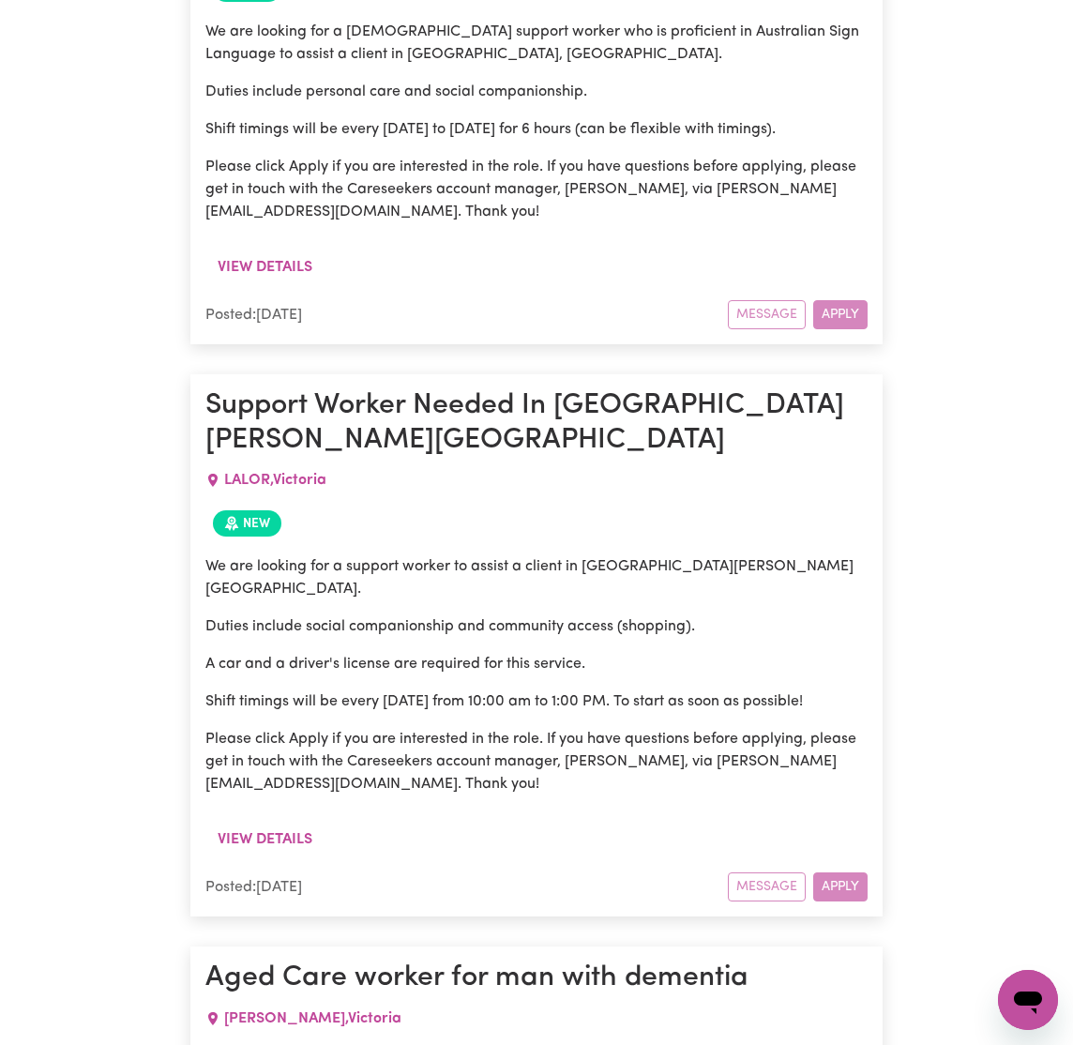
click at [311, 1044] on span "$ 40 /hr" at bounding box center [330, 1063] width 69 height 23
drag, startPoint x: 323, startPoint y: 271, endPoint x: 269, endPoint y: 279, distance: 54.0
click at [323, 1044] on span "$ 40 /hr" at bounding box center [330, 1063] width 69 height 23
click at [316, 1044] on span "$ 40 /hr" at bounding box center [330, 1063] width 69 height 23
click at [329, 1044] on span "$ 40 /hr" at bounding box center [330, 1063] width 69 height 23
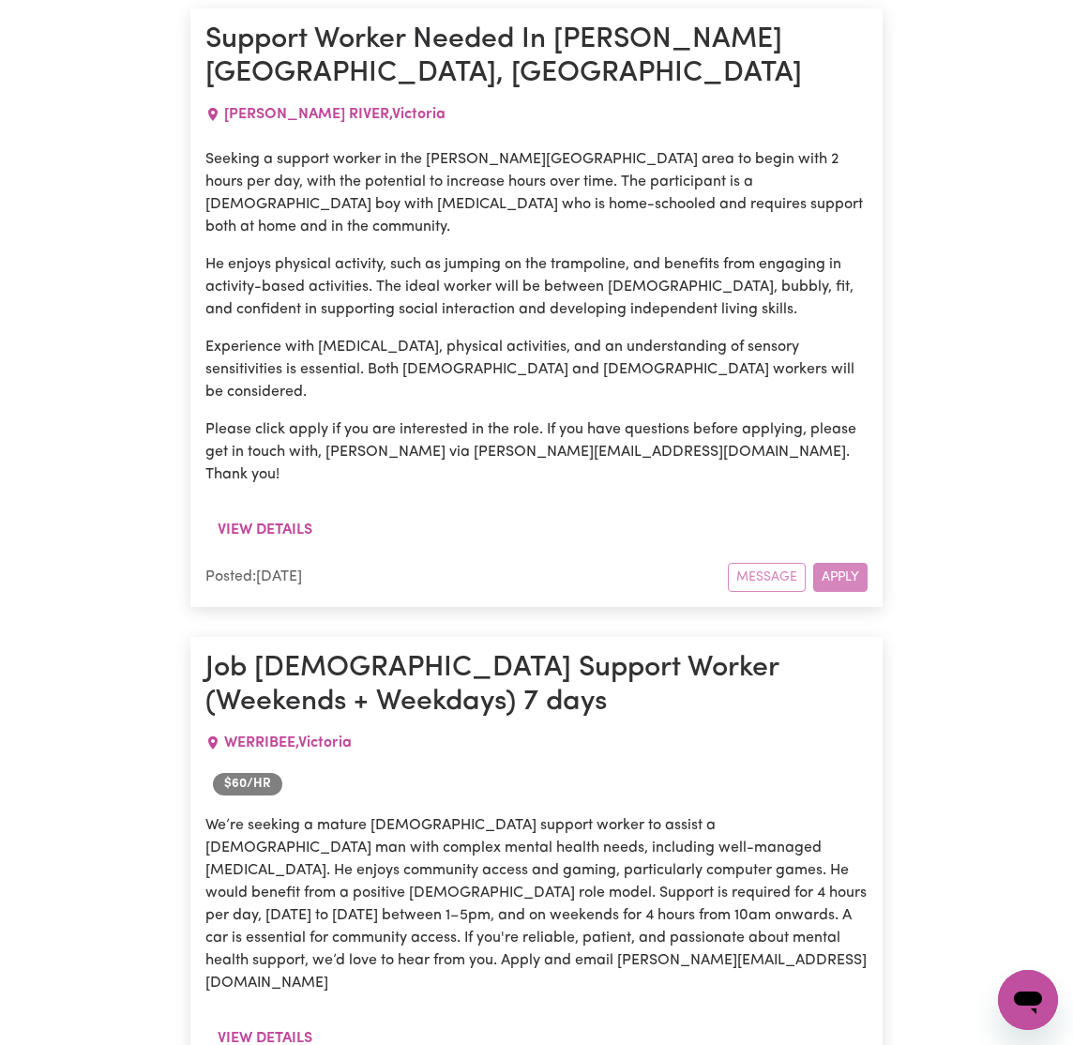
scroll to position [11761, 0]
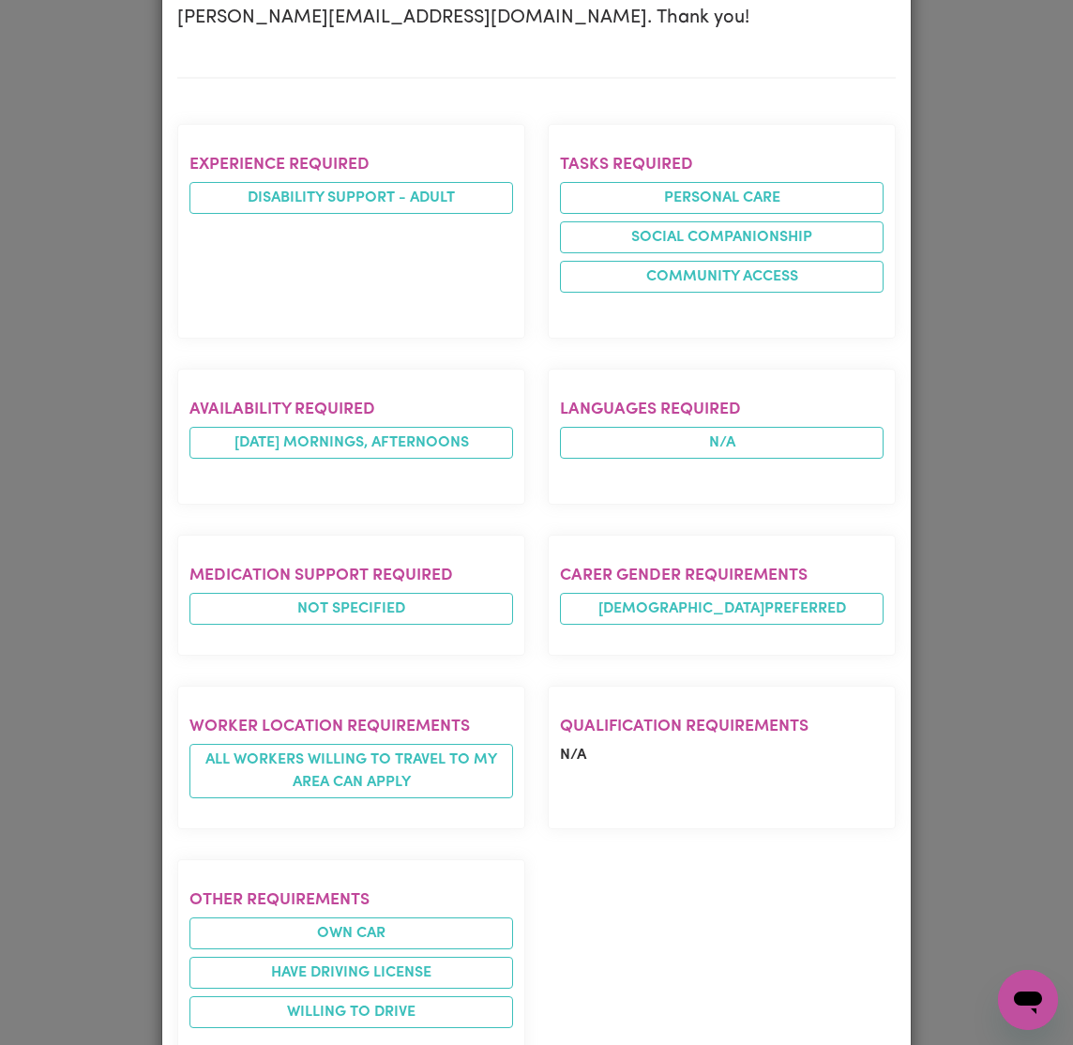
scroll to position [0, 0]
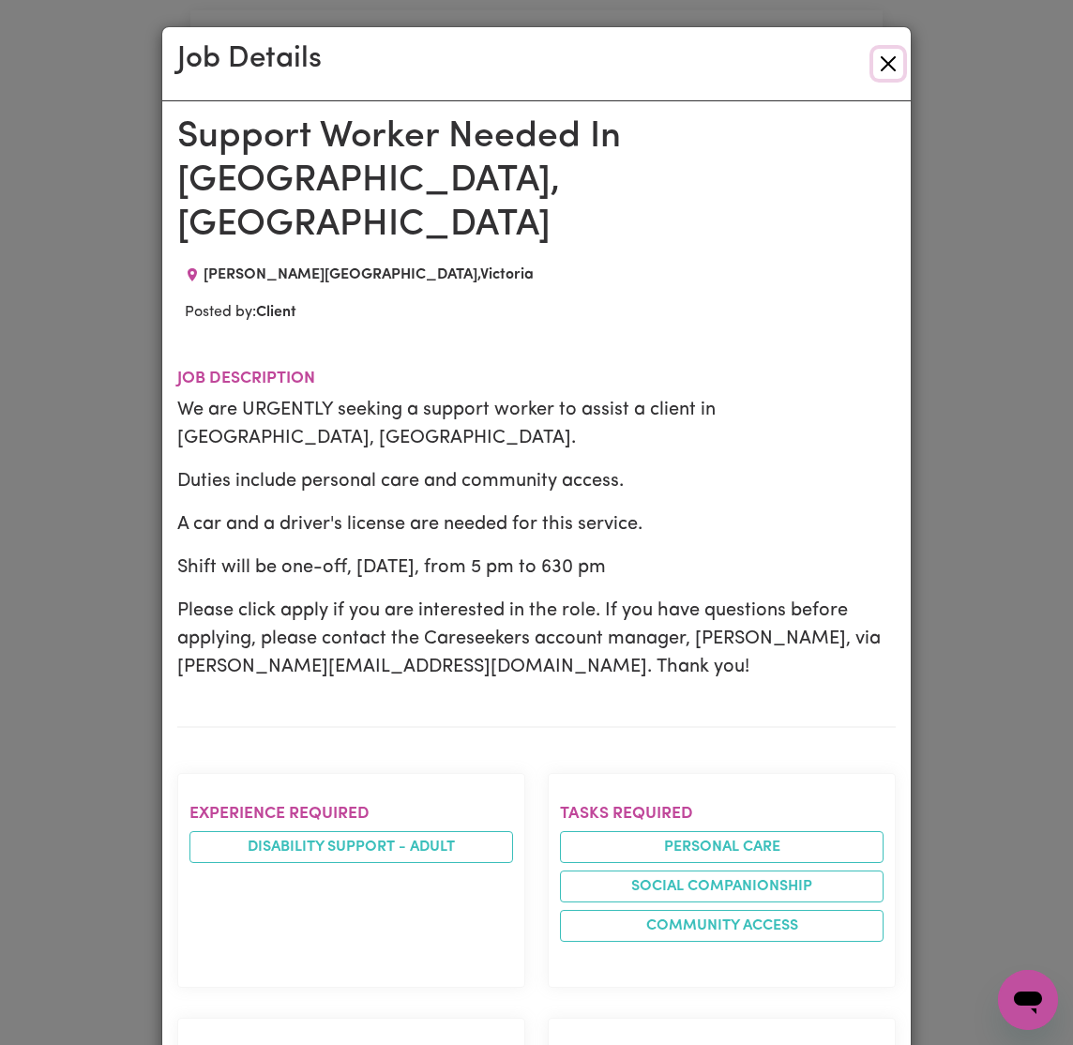
click at [888, 55] on button "Close" at bounding box center [888, 64] width 30 height 30
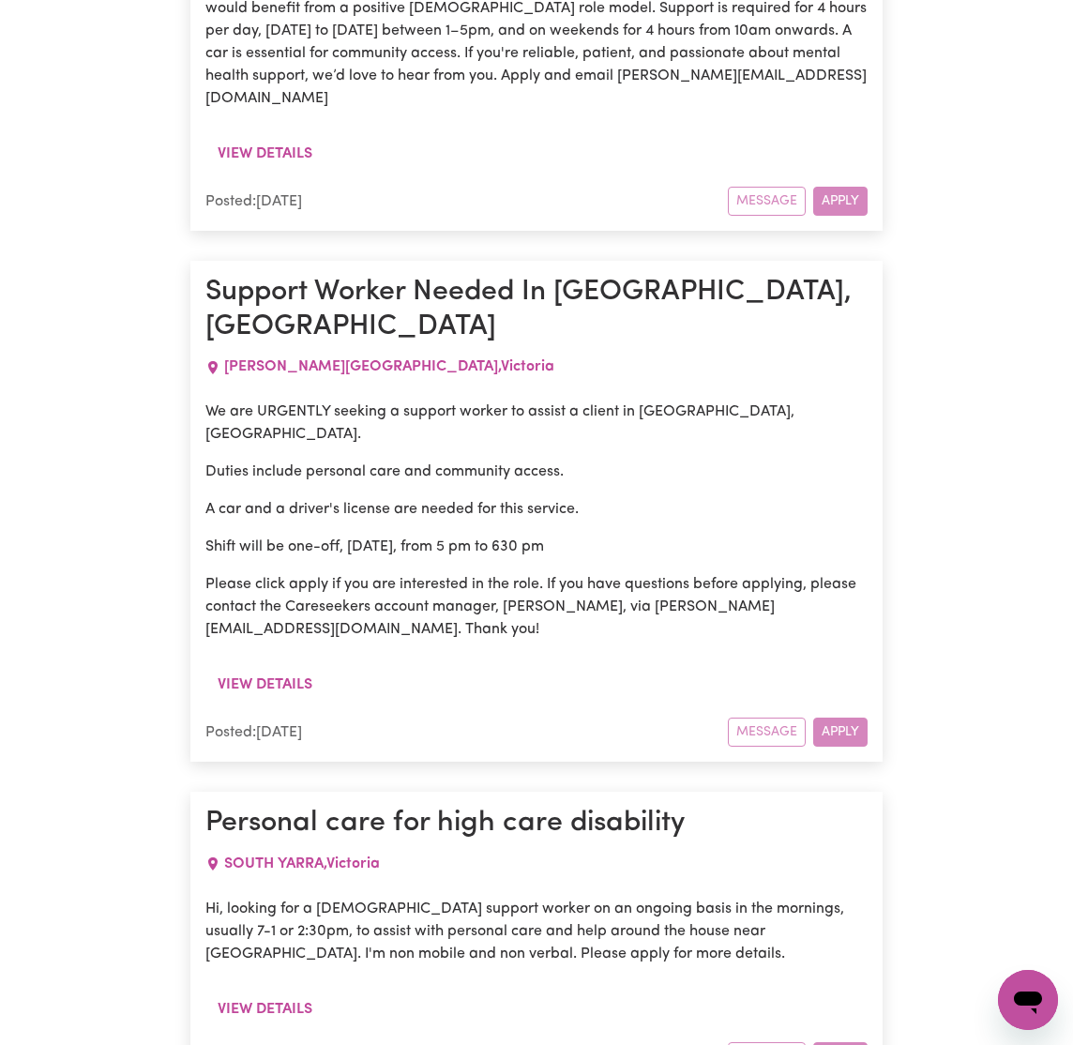
scroll to position [12653, 0]
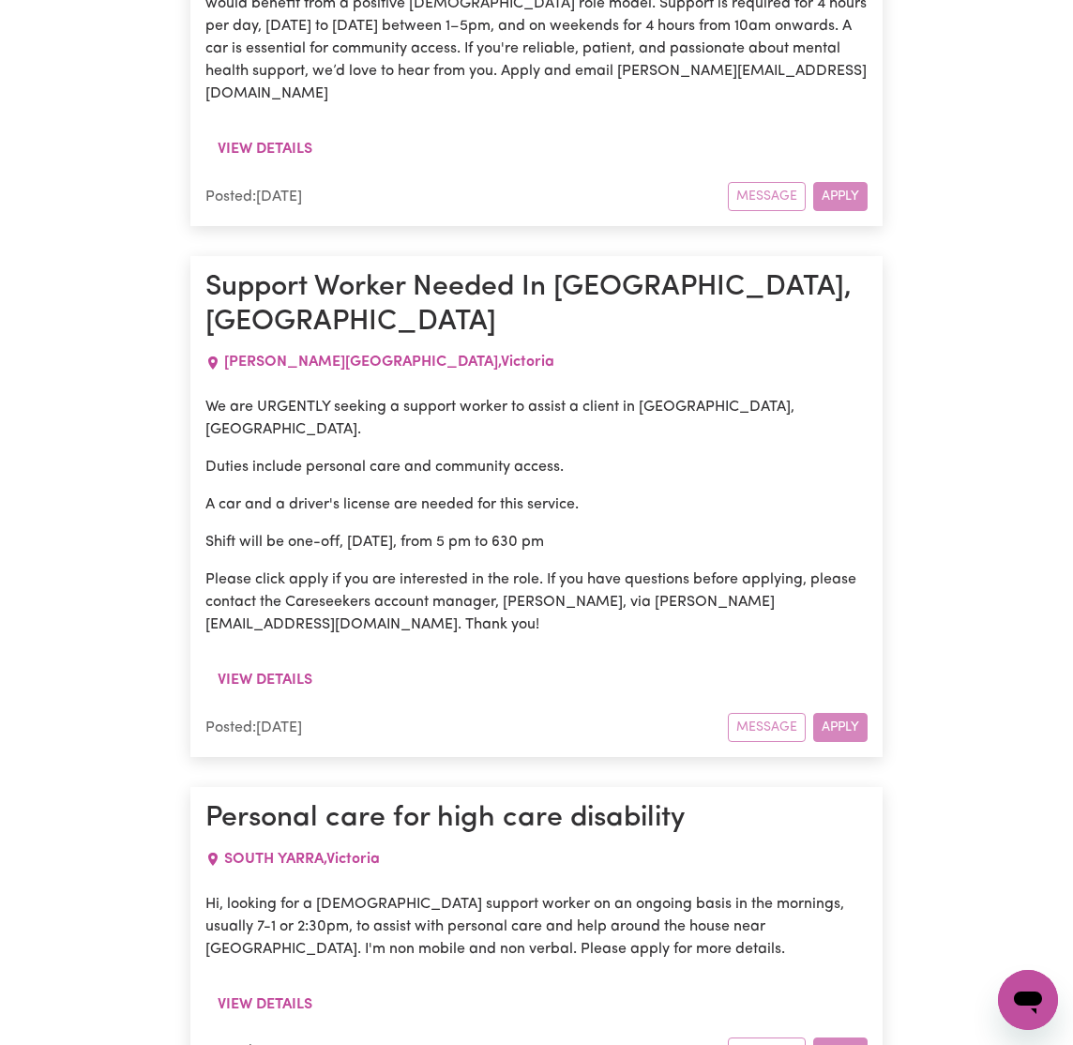
drag, startPoint x: 256, startPoint y: 611, endPoint x: 288, endPoint y: 597, distance: 34.9
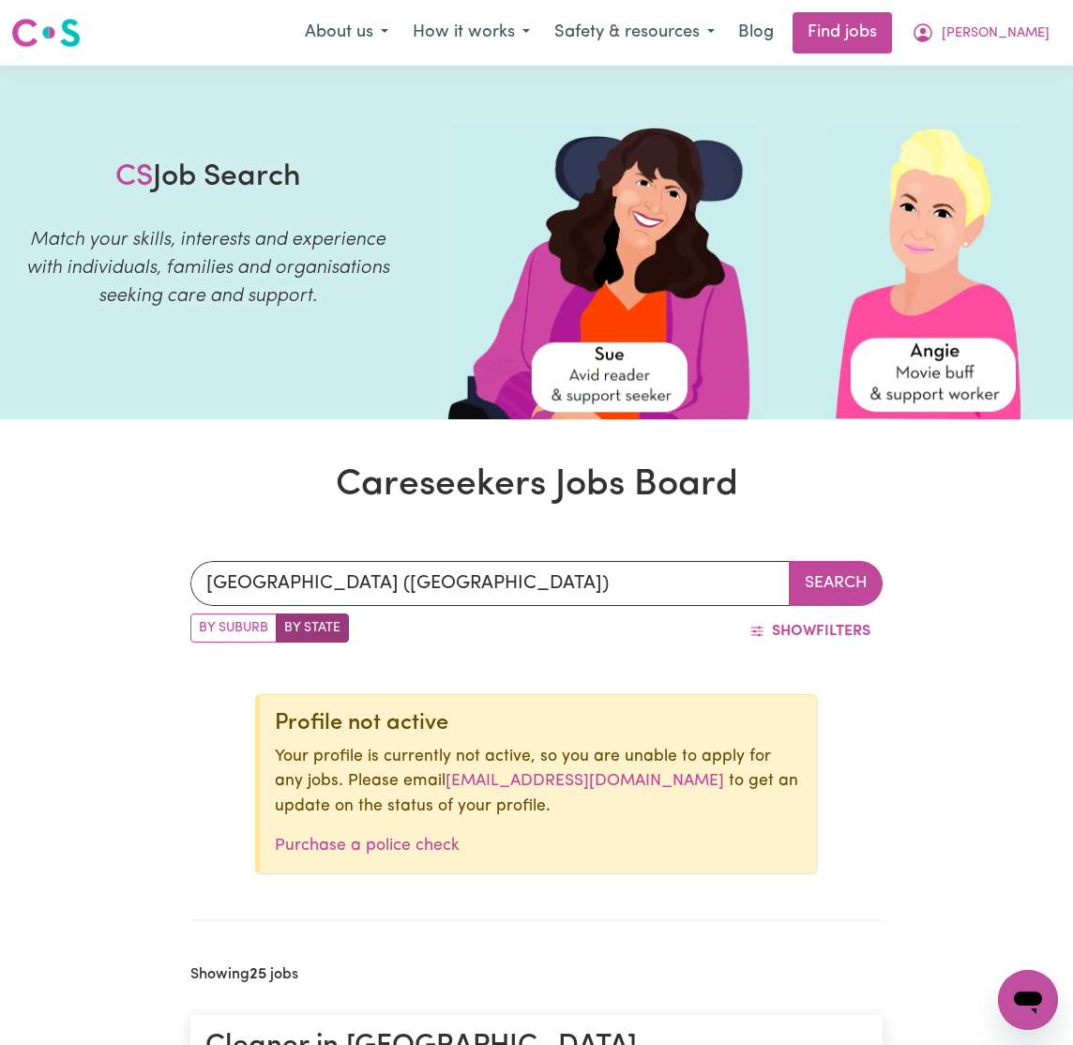
scroll to position [0, 0]
